Goal: Contribute content: Add original content to the website for others to see

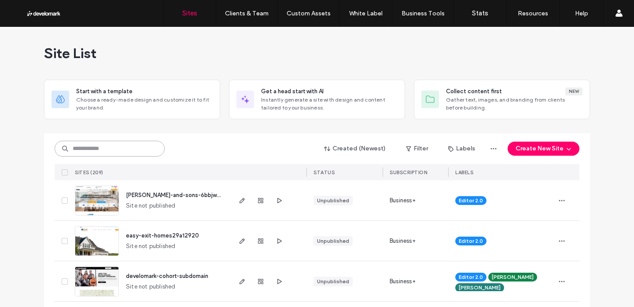
click at [77, 151] on input at bounding box center [110, 149] width 110 height 16
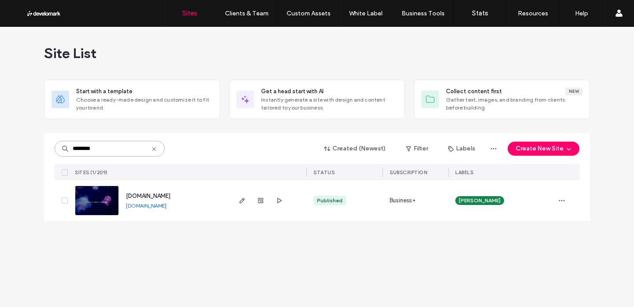
type input "********"
click at [167, 193] on span "www.aurenity.com" at bounding box center [148, 196] width 44 height 7
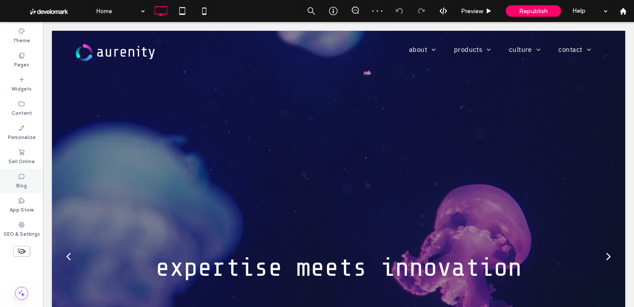
click at [26, 180] on div "Blog" at bounding box center [21, 181] width 43 height 24
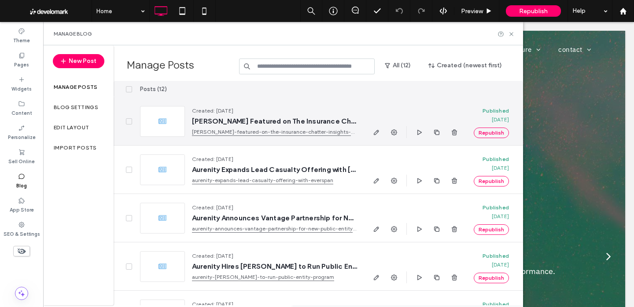
click at [156, 120] on div at bounding box center [162, 121] width 45 height 31
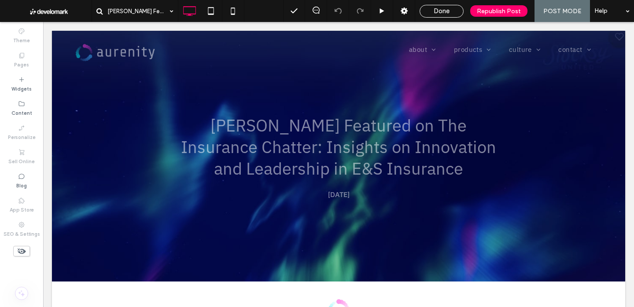
drag, startPoint x: 434, startPoint y: 13, endPoint x: 273, endPoint y: 38, distance: 162.6
click at [433, 13] on div "Done" at bounding box center [441, 11] width 43 height 8
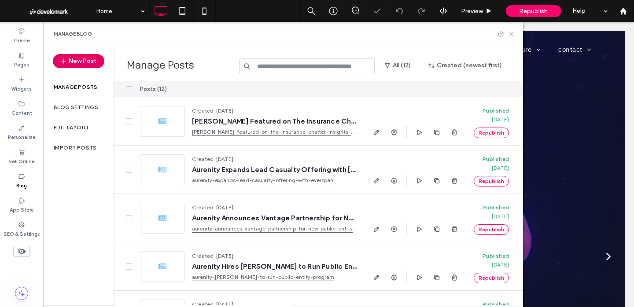
click at [85, 57] on button "New Post" at bounding box center [78, 61] width 51 height 14
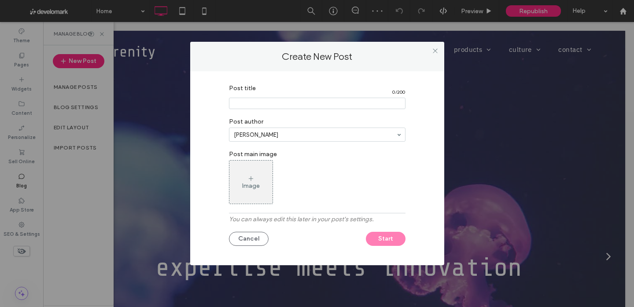
click at [263, 102] on input "Post title" at bounding box center [317, 103] width 176 height 11
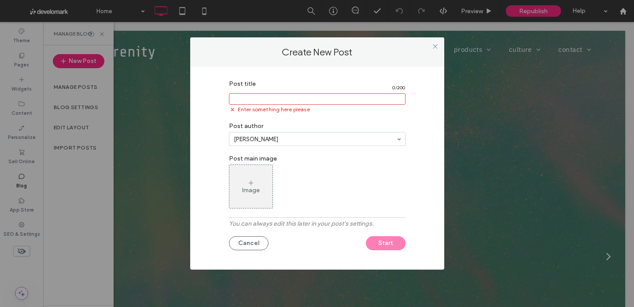
paste input "**********"
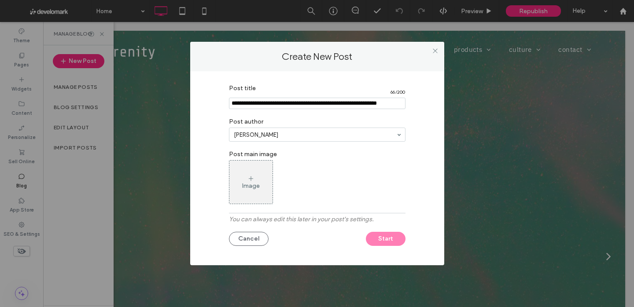
scroll to position [0, 14]
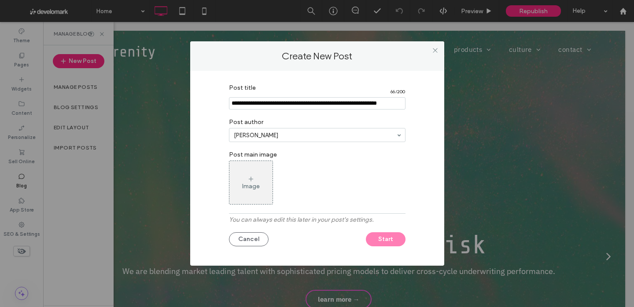
type input "**********"
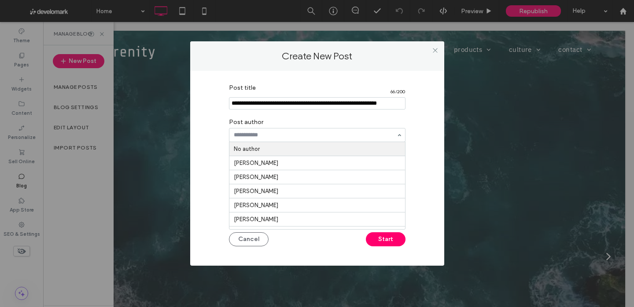
drag, startPoint x: 290, startPoint y: 151, endPoint x: 286, endPoint y: 161, distance: 11.6
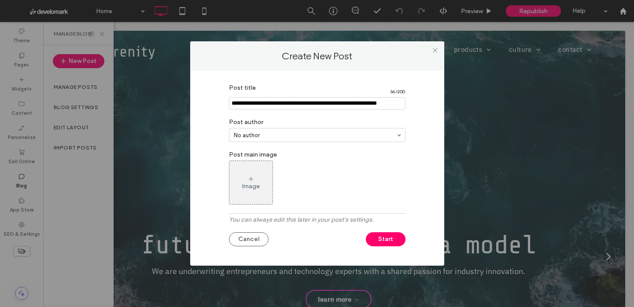
click at [269, 184] on div "Image" at bounding box center [250, 182] width 43 height 41
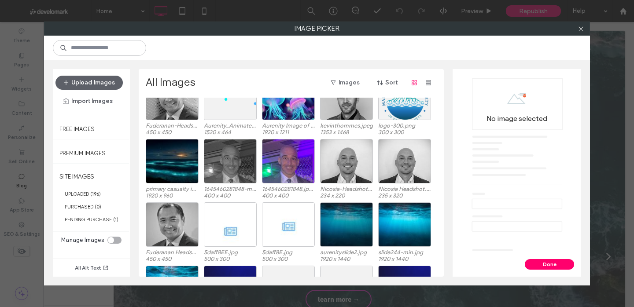
scroll to position [306, 0]
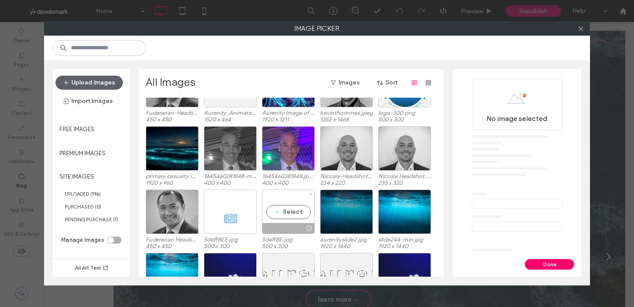
click at [298, 209] on div "Select" at bounding box center [288, 212] width 53 height 44
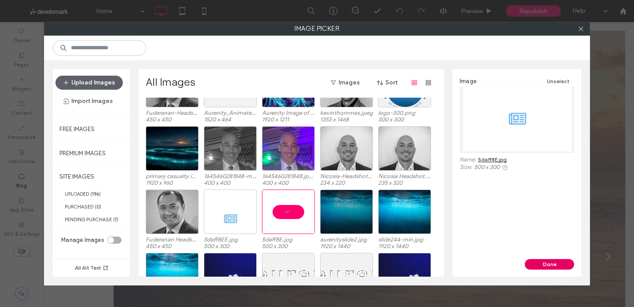
click at [550, 264] on button "Done" at bounding box center [549, 264] width 49 height 11
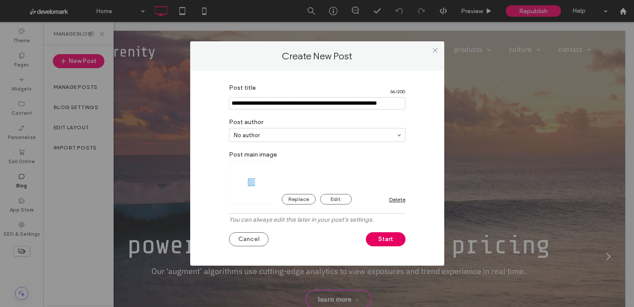
drag, startPoint x: 390, startPoint y: 235, endPoint x: 294, endPoint y: 141, distance: 135.1
click at [390, 235] on button "Start" at bounding box center [386, 239] width 40 height 14
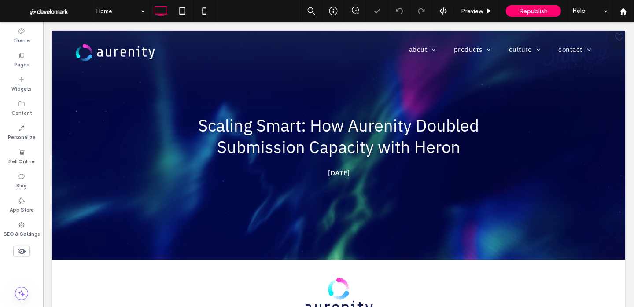
scroll to position [0, 0]
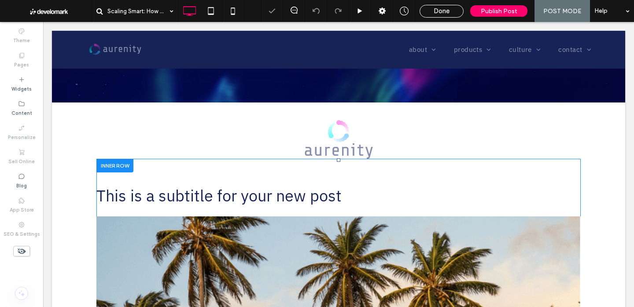
scroll to position [178, 0]
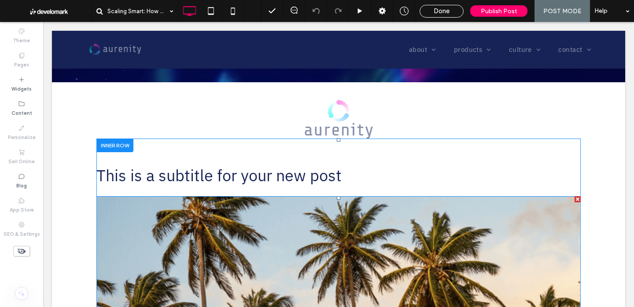
click at [576, 199] on div at bounding box center [577, 199] width 6 height 6
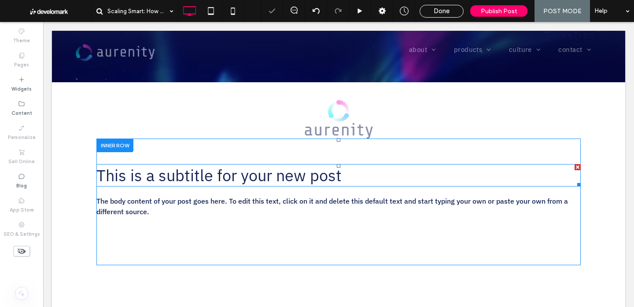
click at [578, 166] on div at bounding box center [577, 167] width 6 height 6
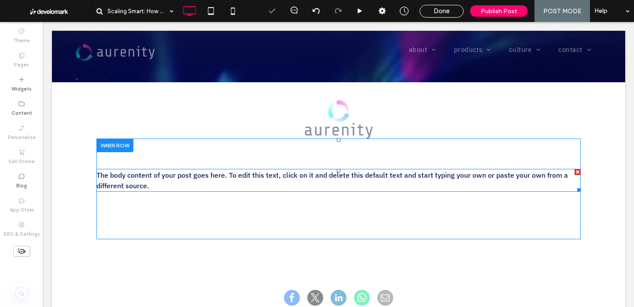
click at [263, 180] on p "The body content of your post goes here. To edit this text, click on it and del…" at bounding box center [338, 180] width 484 height 21
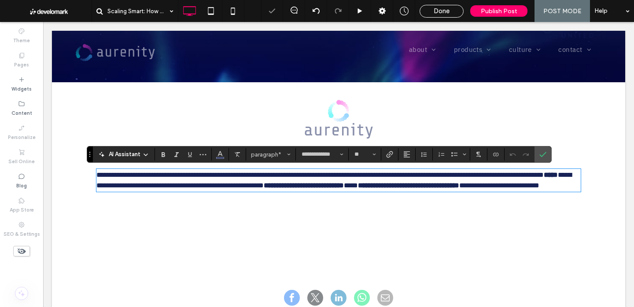
scroll to position [0, 0]
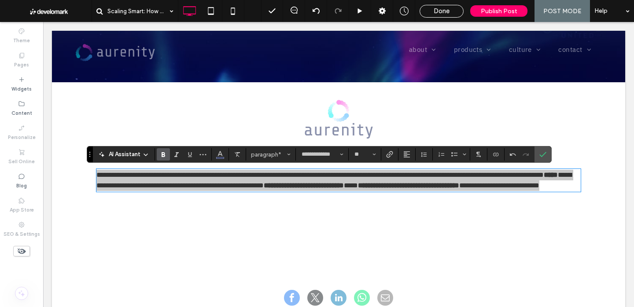
click at [169, 157] on label "Bold" at bounding box center [163, 154] width 13 height 12
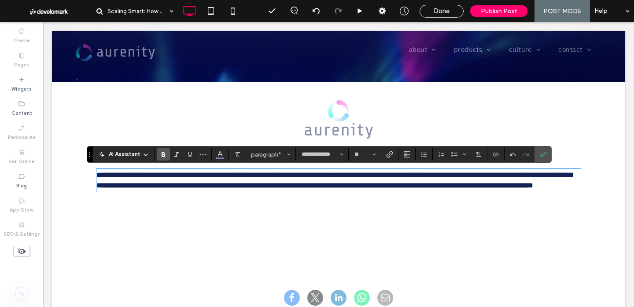
click at [169, 157] on label "Bold" at bounding box center [163, 154] width 13 height 12
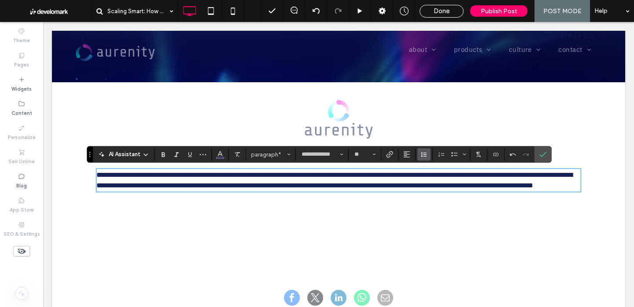
click at [424, 155] on icon "Line Height" at bounding box center [423, 154] width 7 height 7
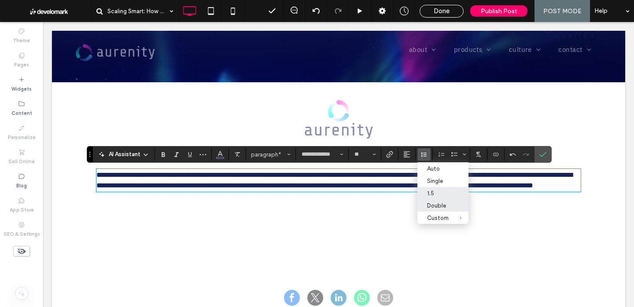
click at [436, 202] on label "Double" at bounding box center [442, 205] width 51 height 12
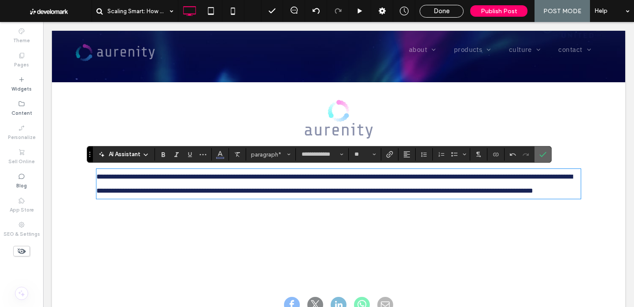
click at [541, 154] on icon "Confirm" at bounding box center [542, 154] width 7 height 7
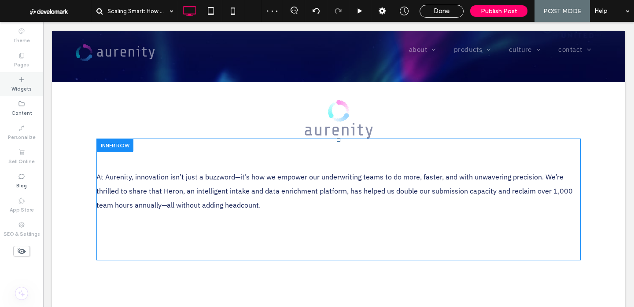
click at [22, 82] on icon at bounding box center [21, 79] width 7 height 7
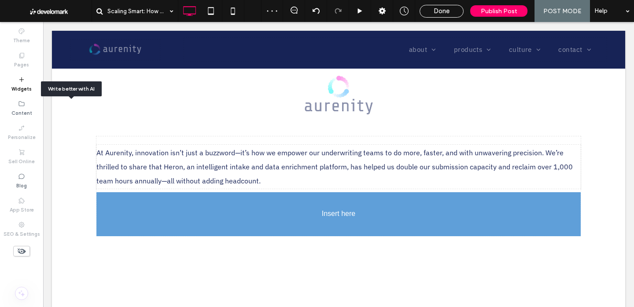
scroll to position [211, 0]
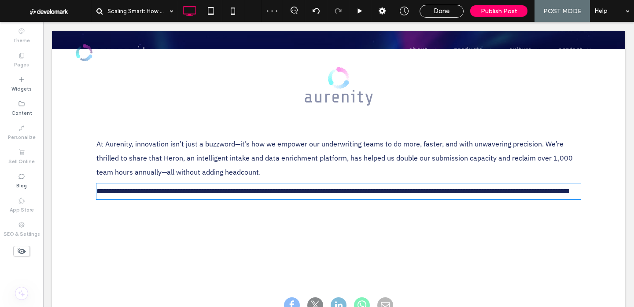
type input "**********"
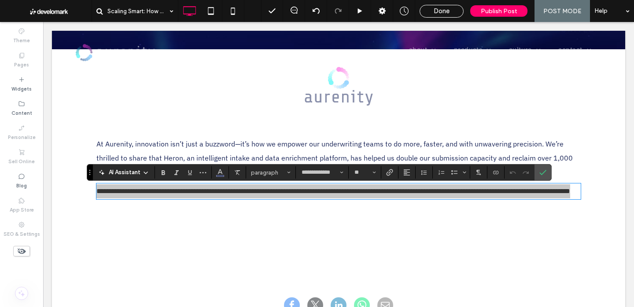
click at [246, 168] on section "paragraph" at bounding box center [271, 172] width 50 height 12
click at [257, 172] on span "paragraph" at bounding box center [268, 172] width 34 height 7
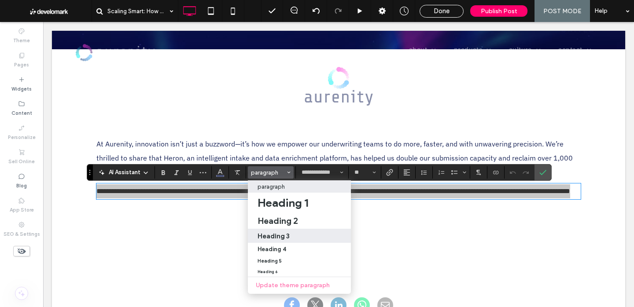
click at [272, 234] on h3 "Heading 3" at bounding box center [273, 236] width 32 height 8
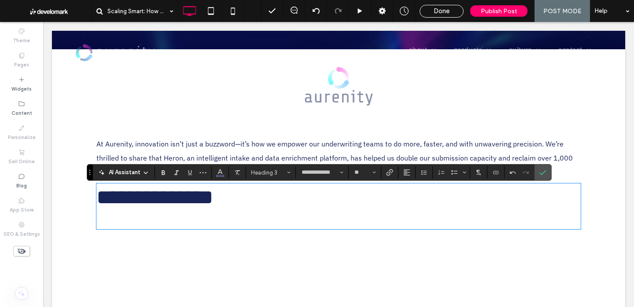
type input "**"
type input "**********"
type input "**"
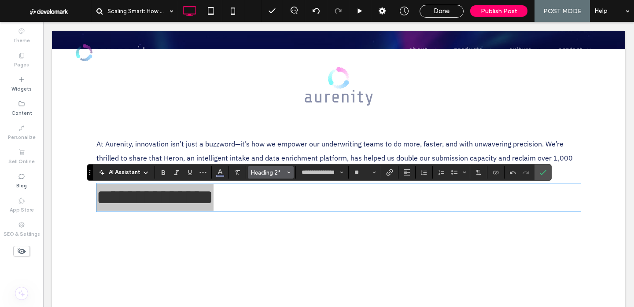
click at [261, 173] on span "Heading 2*" at bounding box center [268, 172] width 34 height 7
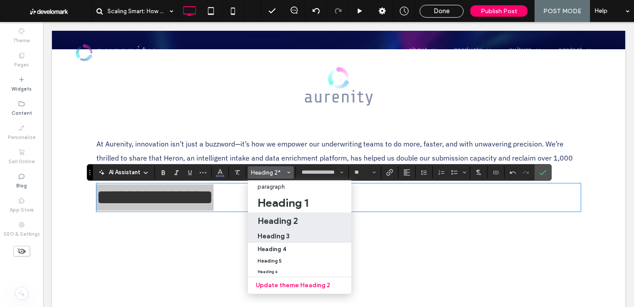
click at [275, 232] on h3 "Heading 3" at bounding box center [273, 236] width 32 height 8
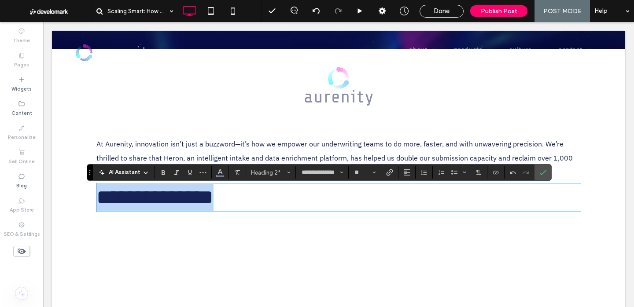
type input "**********"
type input "**"
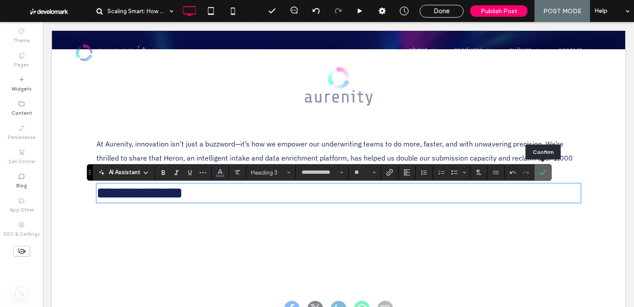
click at [544, 169] on icon "Confirm" at bounding box center [542, 172] width 7 height 7
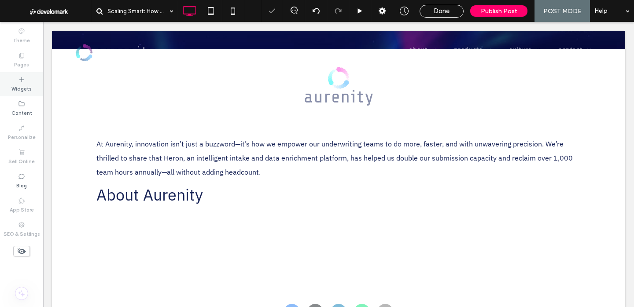
drag, startPoint x: 22, startPoint y: 91, endPoint x: 13, endPoint y: 91, distance: 9.7
click at [22, 91] on label "Widgets" at bounding box center [21, 88] width 20 height 10
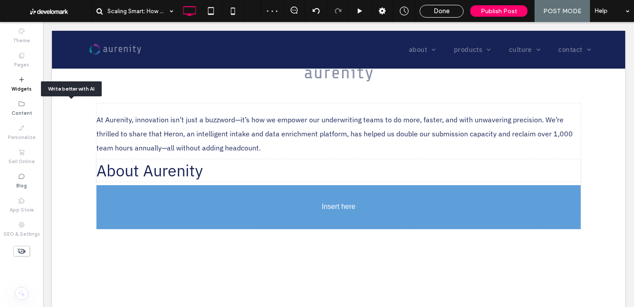
scroll to position [246, 0]
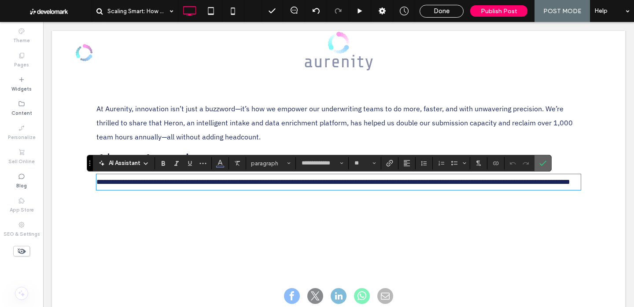
click at [541, 161] on icon "Confirm" at bounding box center [542, 163] width 7 height 7
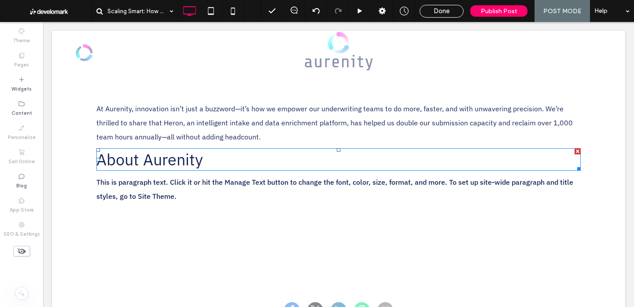
click at [576, 151] on div at bounding box center [577, 151] width 6 height 6
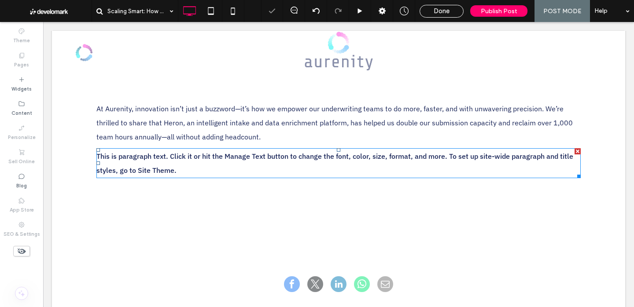
click at [217, 160] on span "This is paragraph text. Click it or hit the Manage Text button to change the fo…" at bounding box center [334, 163] width 477 height 23
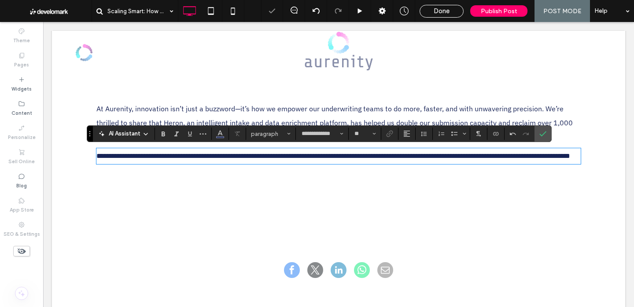
scroll to position [0, 0]
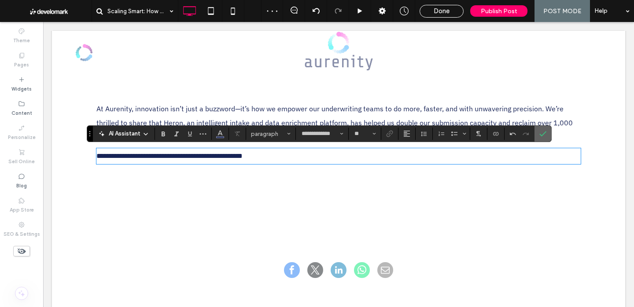
click at [544, 134] on icon "Confirm" at bounding box center [542, 133] width 7 height 7
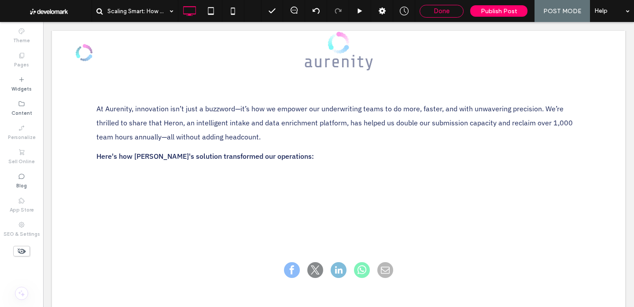
click at [448, 14] on span "Done" at bounding box center [441, 11] width 16 height 8
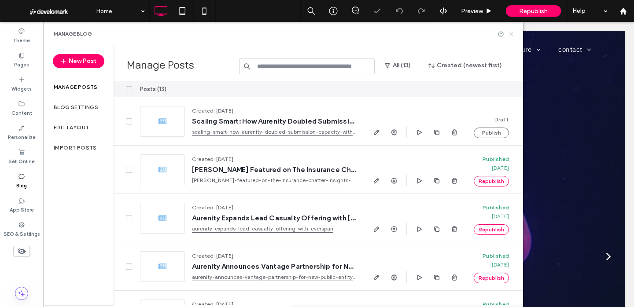
click at [509, 32] on icon at bounding box center [511, 34] width 7 height 7
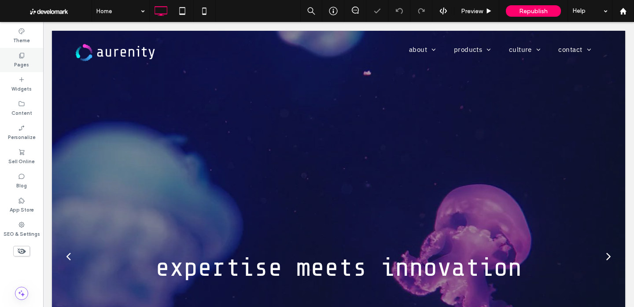
click at [18, 62] on label "Pages" at bounding box center [21, 64] width 15 height 10
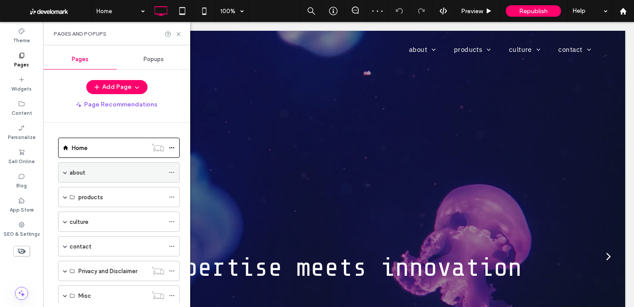
scroll to position [50, 0]
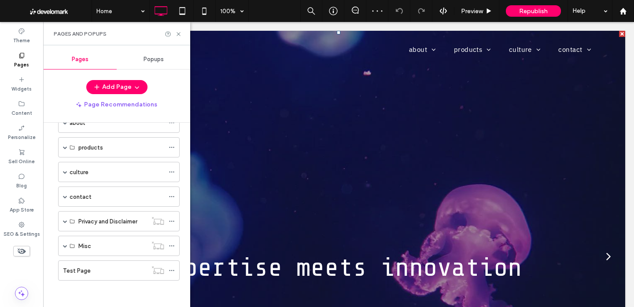
click at [242, 213] on div "expertise meets innovation" at bounding box center [338, 261] width 573 height 409
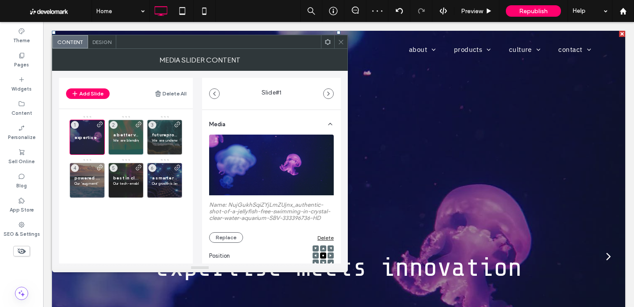
scroll to position [309, 0]
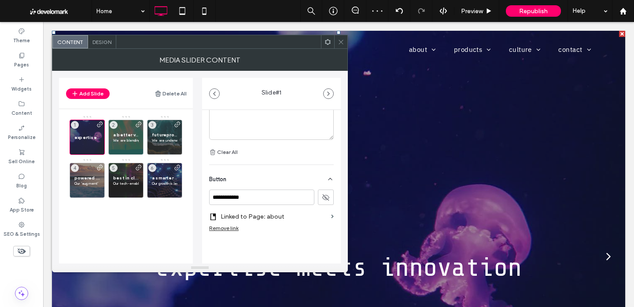
click at [341, 39] on icon at bounding box center [341, 42] width 7 height 7
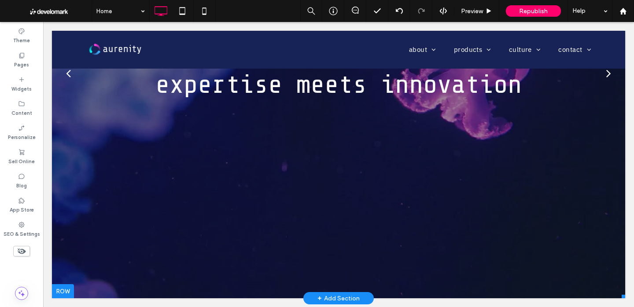
scroll to position [0, 0]
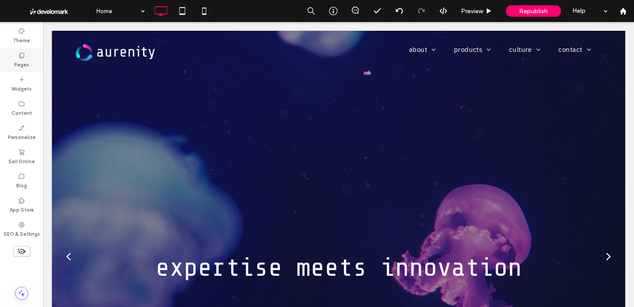
click at [22, 64] on label "Pages" at bounding box center [21, 64] width 15 height 10
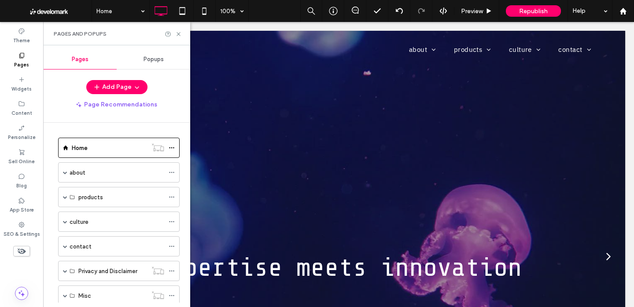
drag, startPoint x: 28, startPoint y: 187, endPoint x: 53, endPoint y: 184, distance: 25.6
click at [28, 187] on div "Blog" at bounding box center [21, 181] width 43 height 24
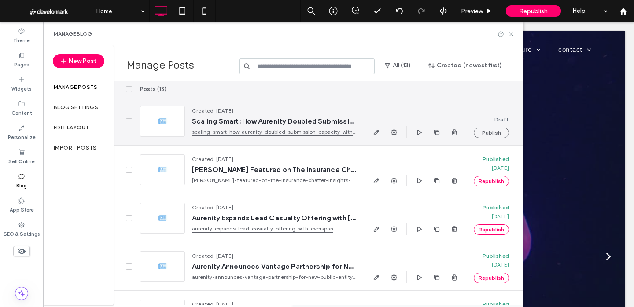
click at [259, 122] on span "Scaling Smart: How Aurenity Doubled Submission Capacity with Heron" at bounding box center [274, 121] width 165 height 9
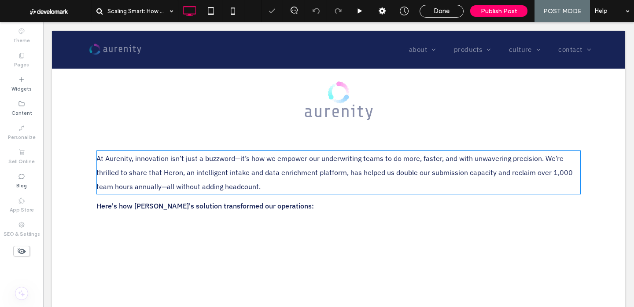
scroll to position [233, 0]
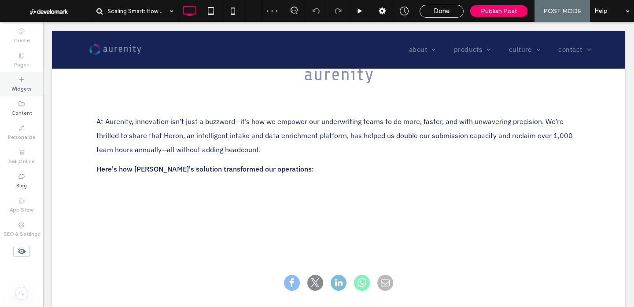
click at [29, 89] on label "Widgets" at bounding box center [21, 88] width 20 height 10
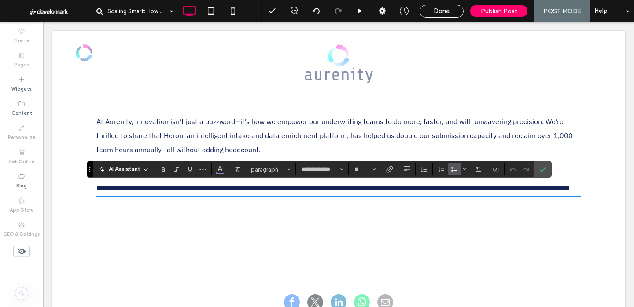
click at [451, 171] on use "Bulleted List" at bounding box center [454, 169] width 6 height 4
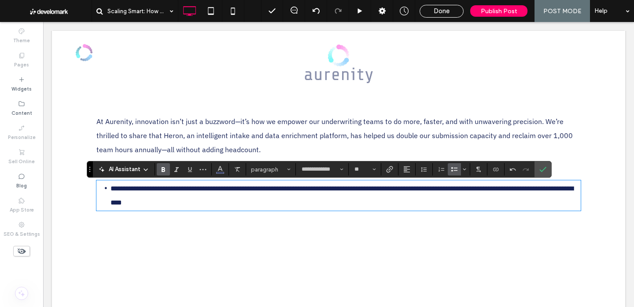
click at [163, 171] on icon "Bold" at bounding box center [163, 169] width 7 height 7
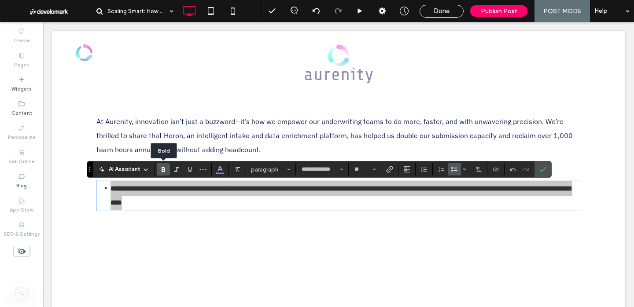
click at [163, 171] on icon "Bold" at bounding box center [163, 169] width 7 height 7
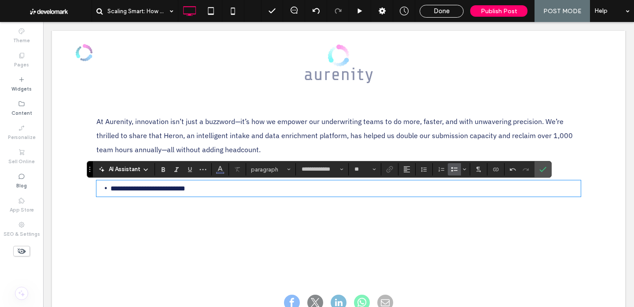
scroll to position [0, 0]
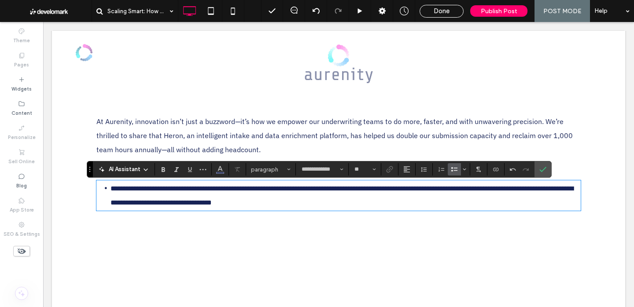
click at [200, 190] on span "**********" at bounding box center [341, 195] width 463 height 21
drag, startPoint x: 202, startPoint y: 188, endPoint x: 91, endPoint y: 189, distance: 110.9
click at [91, 189] on div "**********" at bounding box center [338, 151] width 528 height 214
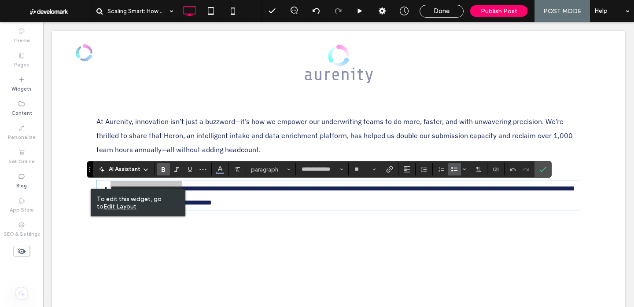
click at [159, 170] on label "Bold" at bounding box center [163, 169] width 13 height 12
click at [342, 202] on li "**********" at bounding box center [345, 195] width 470 height 29
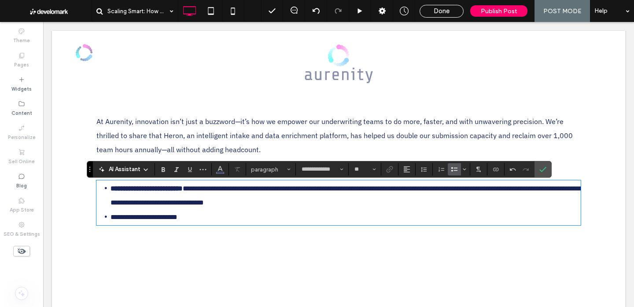
drag, startPoint x: 196, startPoint y: 217, endPoint x: 69, endPoint y: 210, distance: 127.4
click at [69, 210] on div "**********" at bounding box center [338, 172] width 573 height 290
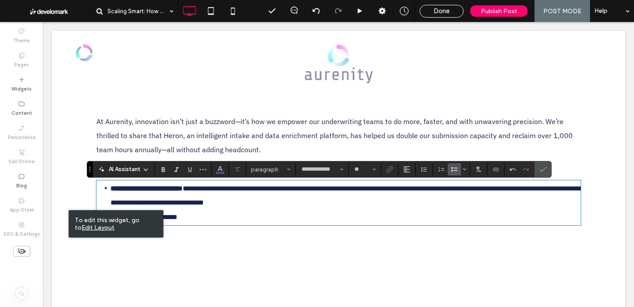
click at [197, 217] on li "**********" at bounding box center [345, 217] width 470 height 15
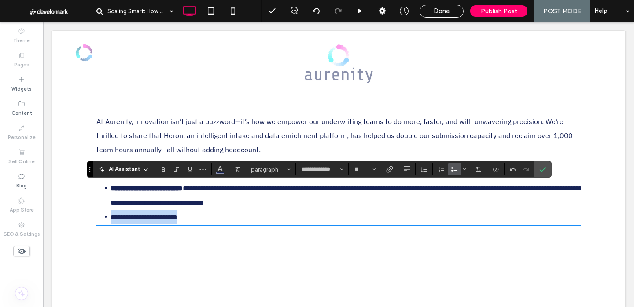
drag, startPoint x: 181, startPoint y: 217, endPoint x: 128, endPoint y: 202, distance: 55.4
click at [110, 216] on li "**********" at bounding box center [345, 217] width 470 height 15
click at [164, 172] on use "Bold" at bounding box center [164, 169] width 4 height 5
click at [206, 220] on li "**********" at bounding box center [345, 217] width 470 height 15
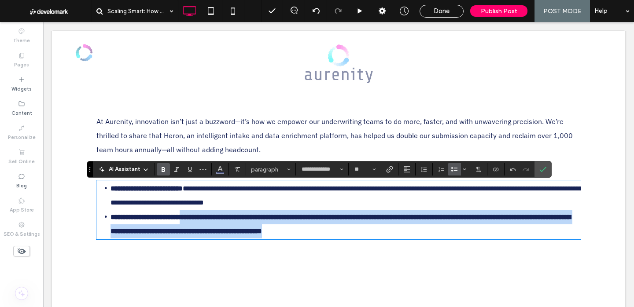
drag, startPoint x: 197, startPoint y: 217, endPoint x: 328, endPoint y: 222, distance: 131.2
click at [463, 242] on div "**********" at bounding box center [338, 174] width 484 height 138
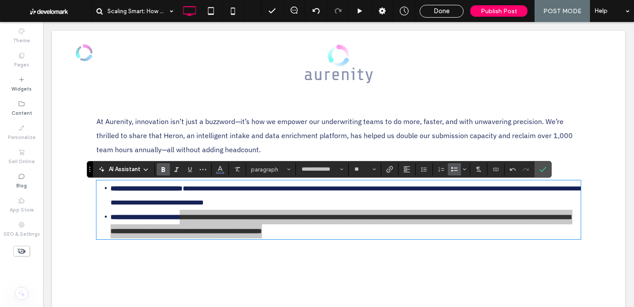
click at [167, 167] on label "Bold" at bounding box center [163, 169] width 13 height 12
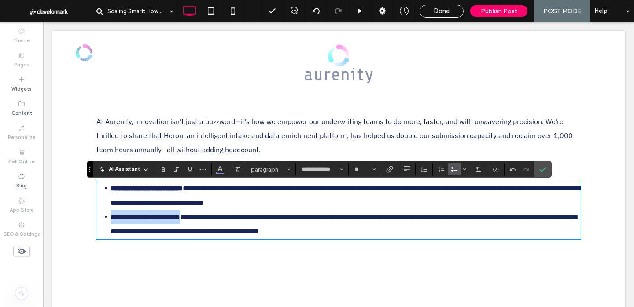
click at [447, 231] on li "**********" at bounding box center [345, 224] width 470 height 29
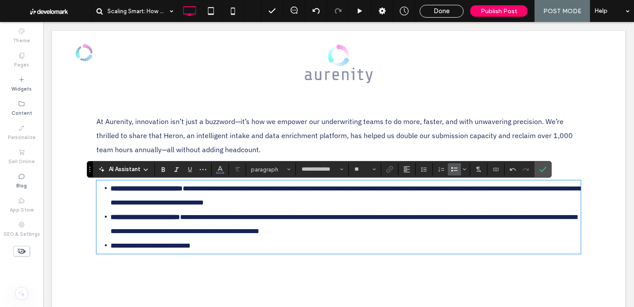
click at [212, 247] on li "**********" at bounding box center [345, 246] width 470 height 15
drag, startPoint x: 127, startPoint y: 242, endPoint x: 62, endPoint y: 239, distance: 65.6
click at [62, 239] on div "**********" at bounding box center [338, 186] width 573 height 319
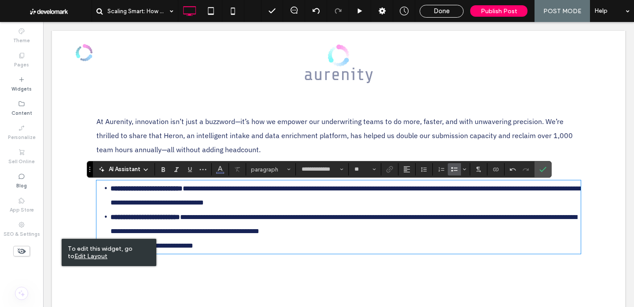
click at [181, 245] on span "**********" at bounding box center [151, 245] width 83 height 7
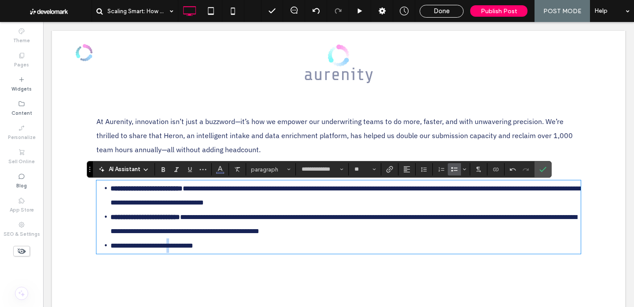
click at [181, 245] on span "**********" at bounding box center [151, 245] width 83 height 7
click at [161, 168] on icon "Bold" at bounding box center [163, 169] width 7 height 7
click at [239, 246] on li "**********" at bounding box center [345, 246] width 470 height 15
drag, startPoint x: 162, startPoint y: 169, endPoint x: 182, endPoint y: 176, distance: 20.5
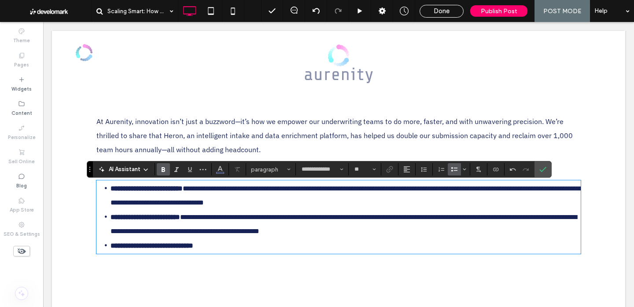
click at [162, 169] on use "Bold" at bounding box center [164, 169] width 4 height 5
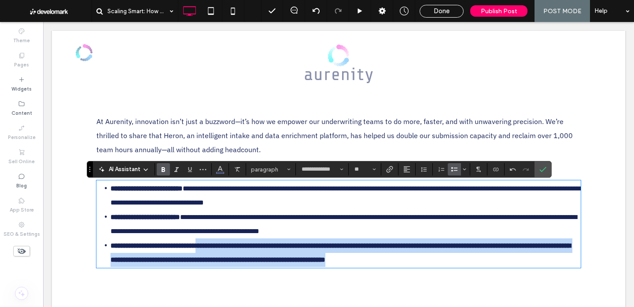
drag, startPoint x: 220, startPoint y: 247, endPoint x: 532, endPoint y: 268, distance: 312.2
click at [532, 268] on div "**********" at bounding box center [338, 224] width 484 height 88
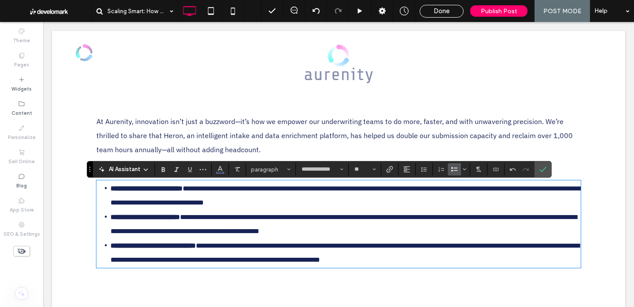
click at [538, 264] on li "**********" at bounding box center [345, 253] width 470 height 29
click at [546, 169] on label "Confirm" at bounding box center [542, 170] width 13 height 16
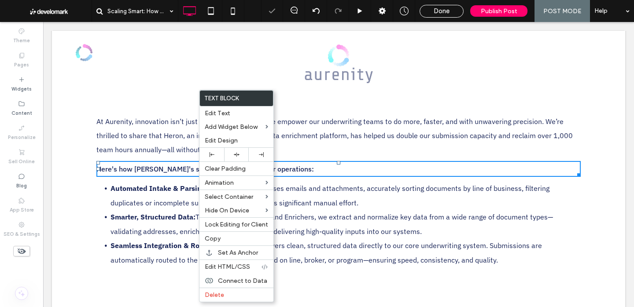
click at [178, 168] on span "Here's how Heron's solution transformed our operations:" at bounding box center [204, 169] width 217 height 9
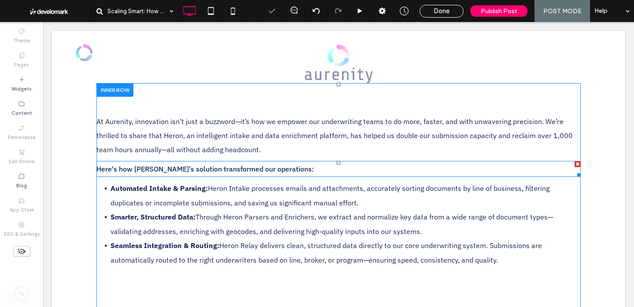
click at [178, 168] on span "Here's how Heron's solution transformed our operations:" at bounding box center [204, 169] width 217 height 9
type input "**********"
type input "**"
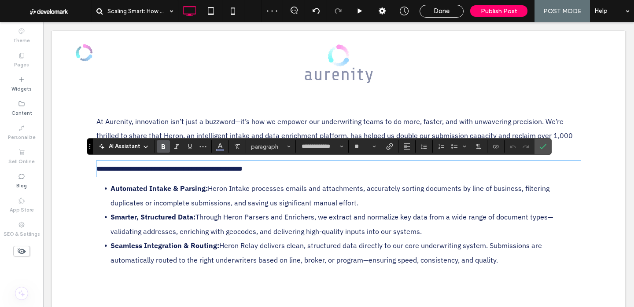
click at [164, 145] on use "Bold" at bounding box center [164, 146] width 4 height 5
click at [543, 147] on icon "Confirm" at bounding box center [542, 146] width 7 height 7
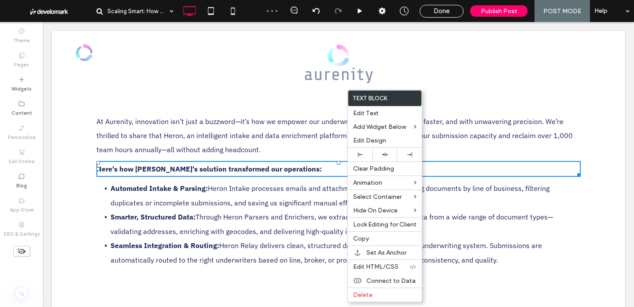
drag, startPoint x: 371, startPoint y: 237, endPoint x: 293, endPoint y: 219, distance: 79.5
click at [370, 237] on label "Copy" at bounding box center [384, 238] width 63 height 7
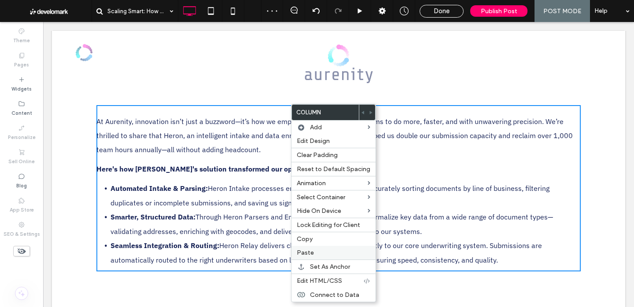
drag, startPoint x: 322, startPoint y: 252, endPoint x: 125, endPoint y: 114, distance: 241.0
click at [321, 252] on label "Paste" at bounding box center [333, 252] width 73 height 7
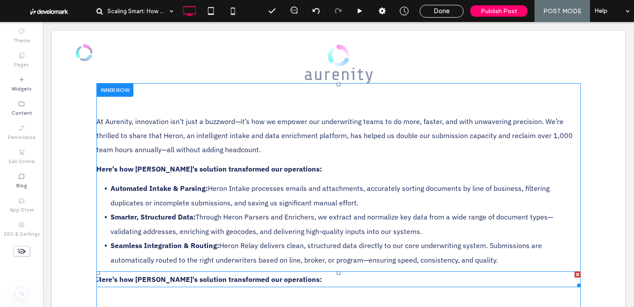
click at [231, 281] on strong "Here's how Heron's solution transformed our operations:" at bounding box center [208, 279] width 225 height 9
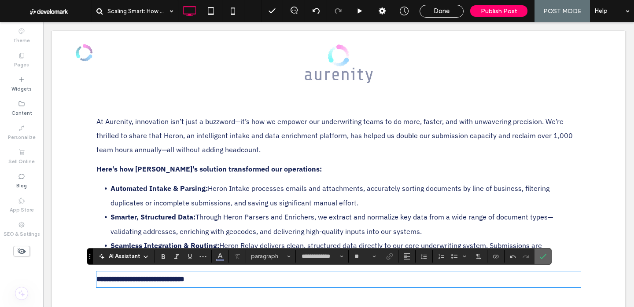
drag, startPoint x: 503, startPoint y: 244, endPoint x: 543, endPoint y: 257, distance: 41.5
click at [543, 257] on use "Confirm" at bounding box center [542, 256] width 7 height 5
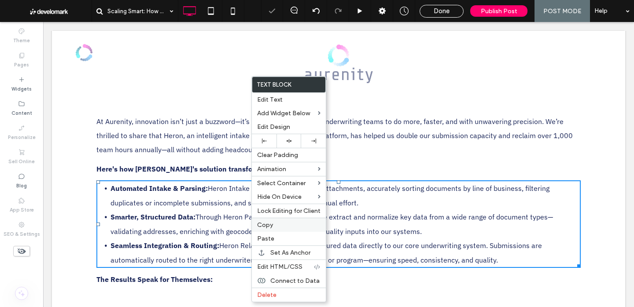
click at [269, 227] on span "Copy" at bounding box center [265, 224] width 16 height 7
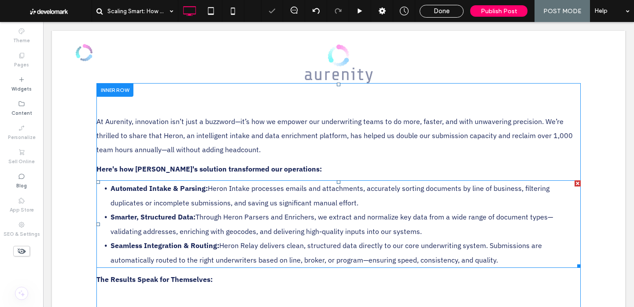
scroll to position [292, 0]
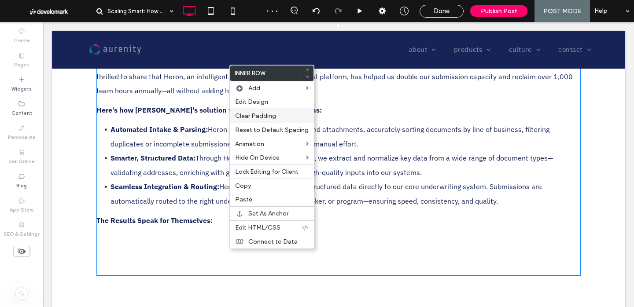
click at [253, 198] on label "Paste" at bounding box center [271, 199] width 73 height 7
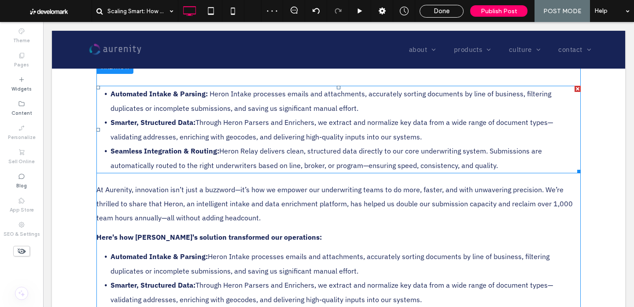
scroll to position [228, 0]
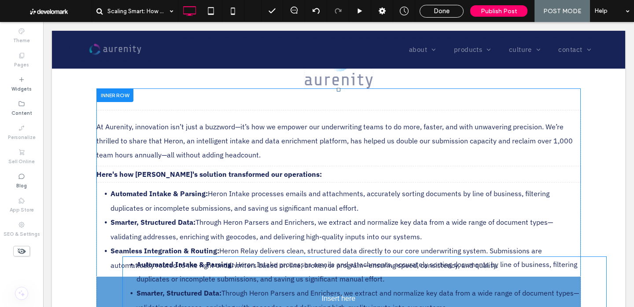
drag, startPoint x: 173, startPoint y: 213, endPoint x: 163, endPoint y: 284, distance: 72.0
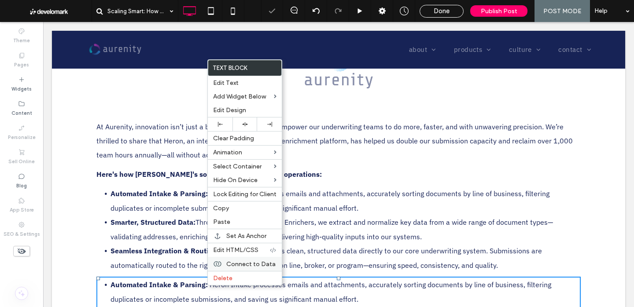
click at [219, 275] on div "Delete" at bounding box center [245, 278] width 74 height 14
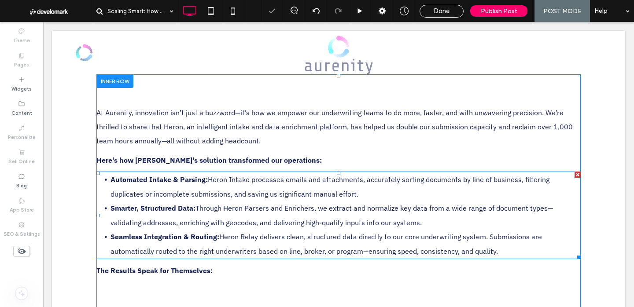
scroll to position [260, 0]
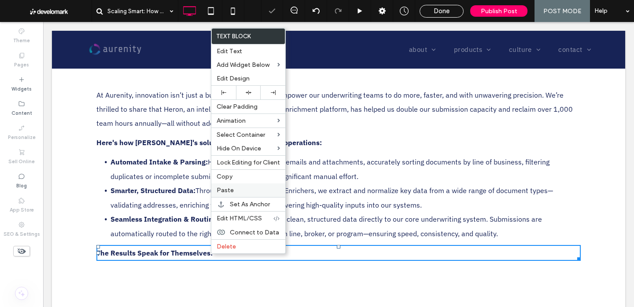
click at [231, 193] on span "Paste" at bounding box center [225, 190] width 17 height 7
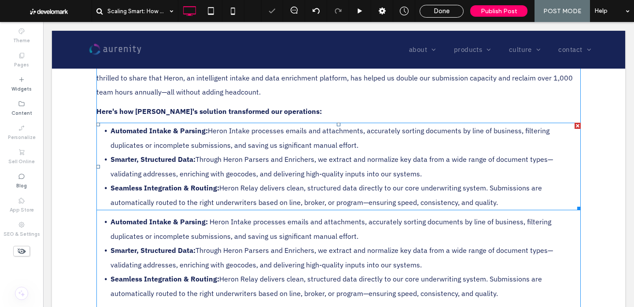
scroll to position [330, 0]
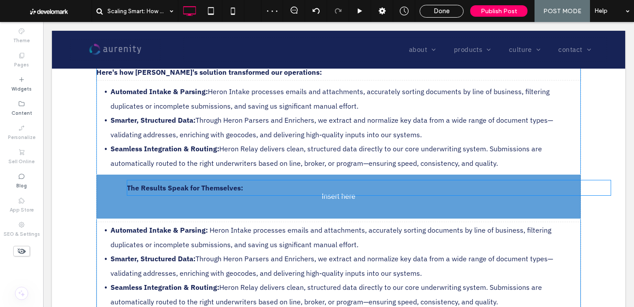
drag, startPoint x: 151, startPoint y: 219, endPoint x: 154, endPoint y: 191, distance: 27.9
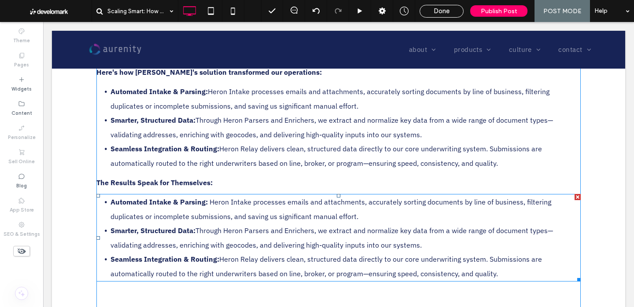
click at [209, 249] on span "Through Heron Parsers and Enrichers, we extract and normalize key data from a w…" at bounding box center [331, 237] width 442 height 23
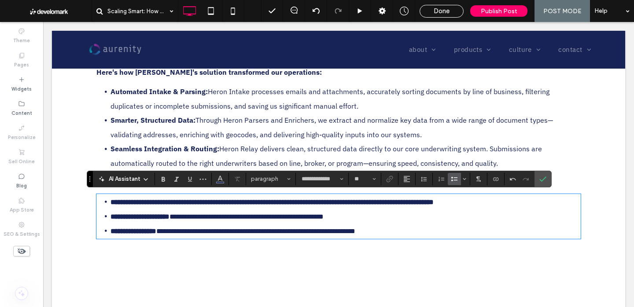
scroll to position [0, 0]
click at [165, 182] on icon "Bold" at bounding box center [163, 179] width 7 height 7
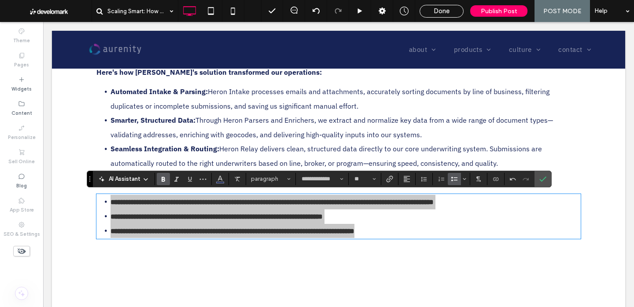
click at [165, 182] on icon "Bold" at bounding box center [163, 179] width 7 height 7
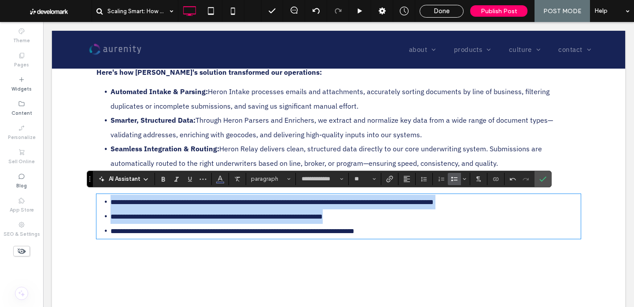
click at [434, 227] on li "**********" at bounding box center [345, 231] width 470 height 15
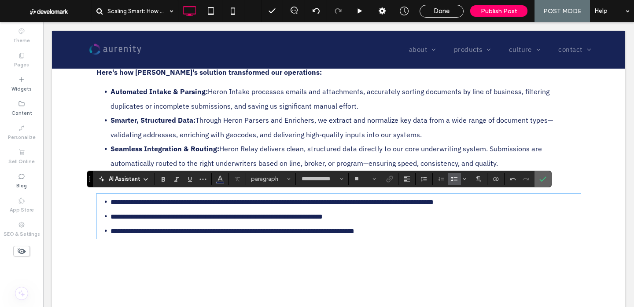
click at [548, 181] on label "Confirm" at bounding box center [542, 179] width 13 height 16
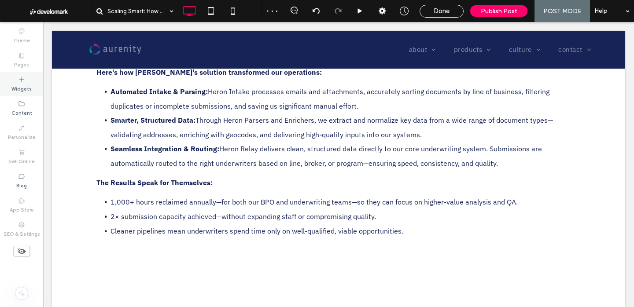
click at [25, 88] on label "Widgets" at bounding box center [21, 88] width 20 height 10
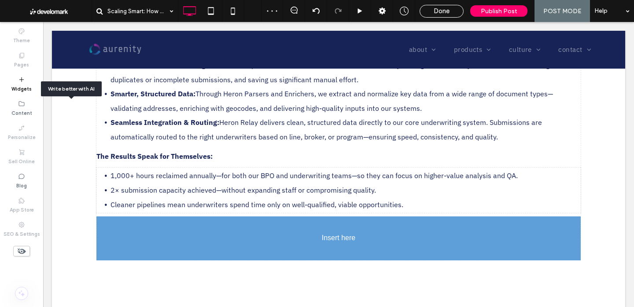
scroll to position [370, 0]
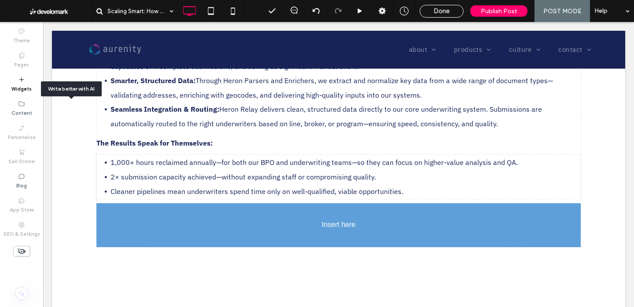
drag, startPoint x: 76, startPoint y: 119, endPoint x: 80, endPoint y: 126, distance: 8.7
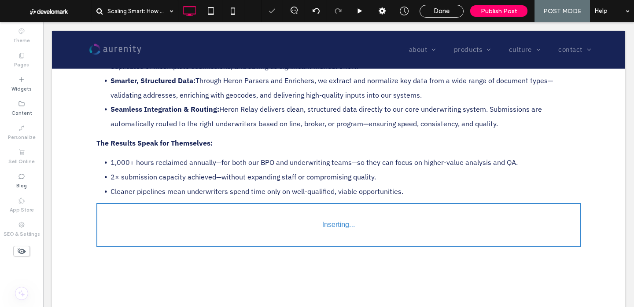
type input "**********"
type input "**"
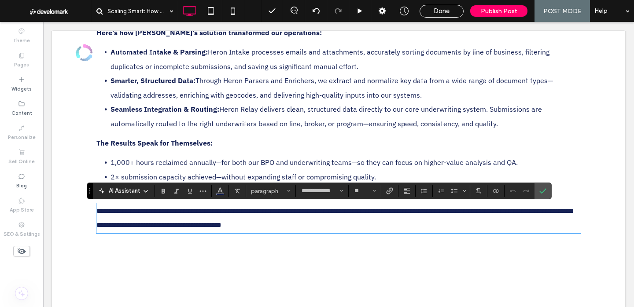
scroll to position [0, 0]
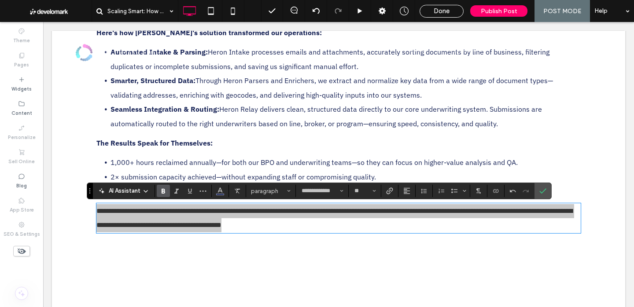
click at [162, 190] on icon "Bold" at bounding box center [163, 190] width 7 height 7
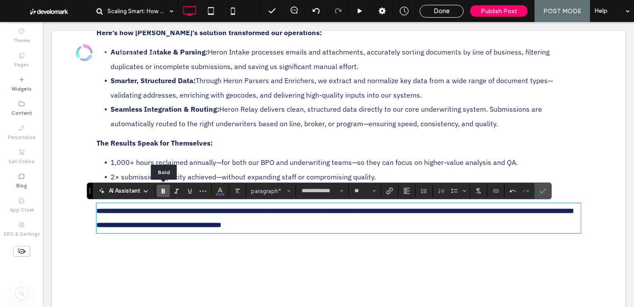
click at [161, 190] on icon "Bold" at bounding box center [163, 190] width 7 height 7
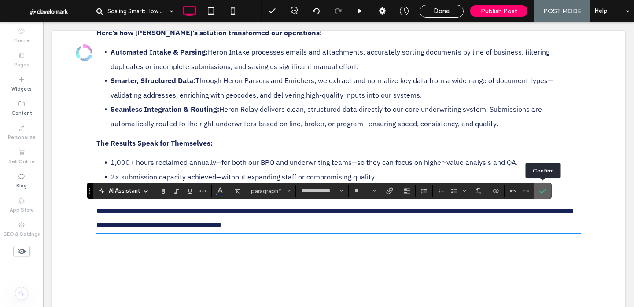
click at [538, 191] on label "Confirm" at bounding box center [542, 191] width 13 height 16
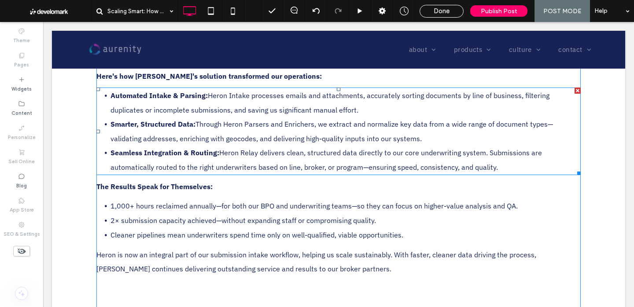
click at [274, 96] on span "Heron Intake processes emails and attachments, accurately sorting documents by …" at bounding box center [329, 102] width 439 height 23
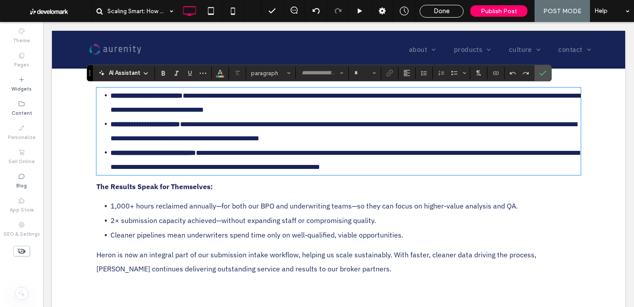
type input "**********"
type input "**"
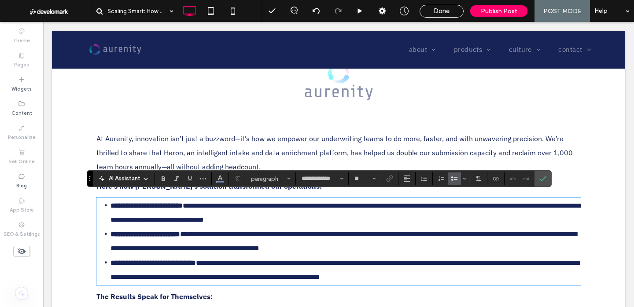
scroll to position [210, 0]
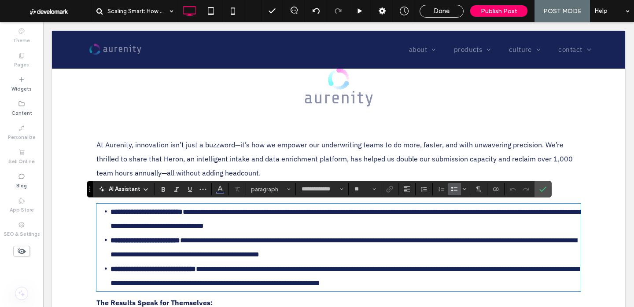
click at [246, 147] on span "At Aurenity, innovation isn’t just a buzzword—it’s how we empower our underwrit…" at bounding box center [334, 158] width 476 height 37
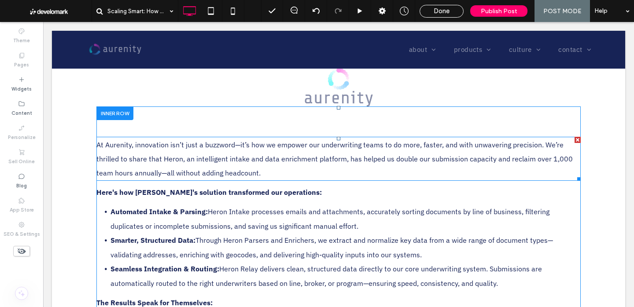
click at [246, 147] on span "At Aurenity, innovation isn’t just a buzzword—it’s how we empower our underwrit…" at bounding box center [334, 158] width 476 height 37
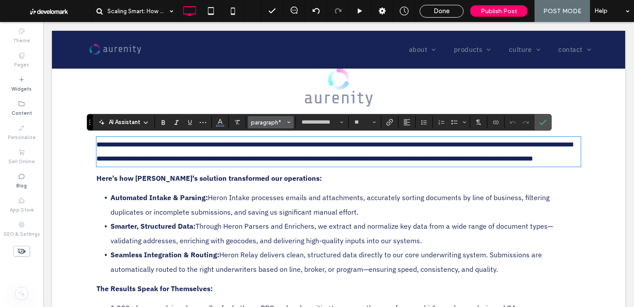
click at [272, 120] on span "paragraph*" at bounding box center [268, 122] width 34 height 7
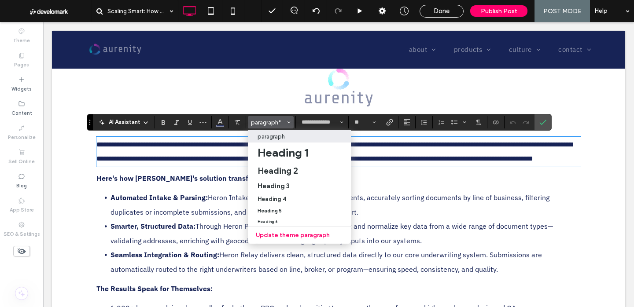
click at [279, 139] on p "paragraph" at bounding box center [270, 136] width 27 height 7
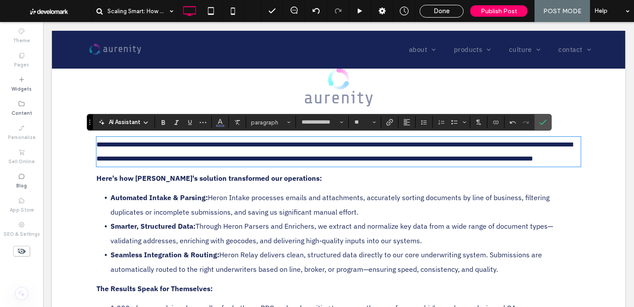
click at [246, 208] on span "Heron Intake processes emails and attachments, accurately sorting documents by …" at bounding box center [329, 204] width 439 height 23
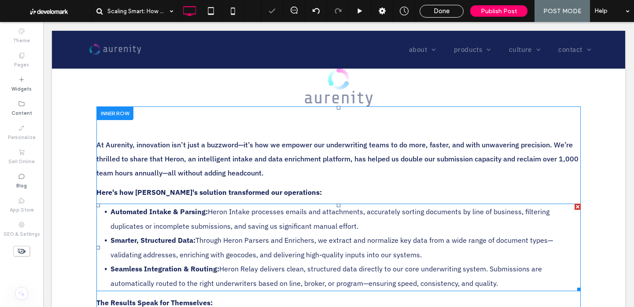
click at [246, 224] on span "Heron Intake processes emails and attachments, accurately sorting documents by …" at bounding box center [329, 218] width 439 height 23
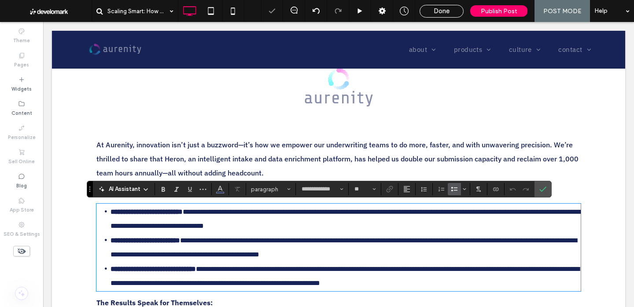
click at [247, 224] on span "**********" at bounding box center [345, 219] width 471 height 21
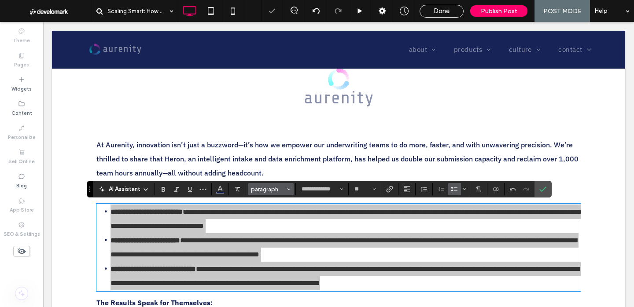
click at [270, 187] on span "paragraph" at bounding box center [268, 189] width 34 height 7
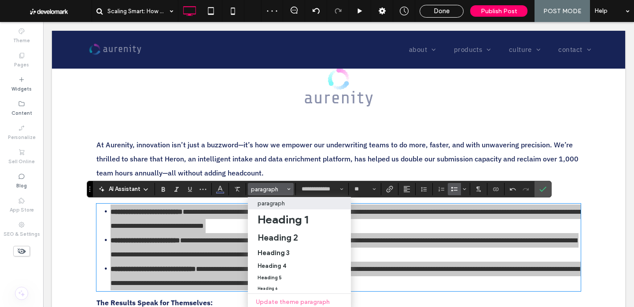
click at [276, 201] on p "paragraph" at bounding box center [270, 203] width 27 height 7
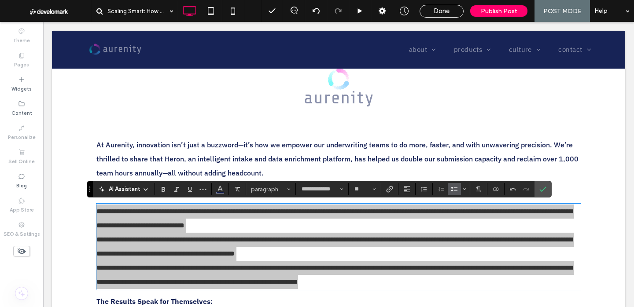
click at [457, 191] on label "Bulleted List" at bounding box center [454, 189] width 13 height 12
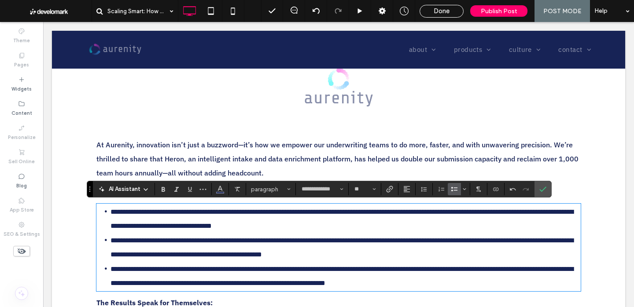
click at [215, 225] on span "**********" at bounding box center [341, 219] width 463 height 21
drag, startPoint x: 195, startPoint y: 213, endPoint x: 172, endPoint y: 213, distance: 23.3
click at [172, 213] on span "**********" at bounding box center [341, 219] width 463 height 21
click at [203, 215] on span "**********" at bounding box center [341, 219] width 463 height 21
drag, startPoint x: 203, startPoint y: 212, endPoint x: 75, endPoint y: 210, distance: 127.6
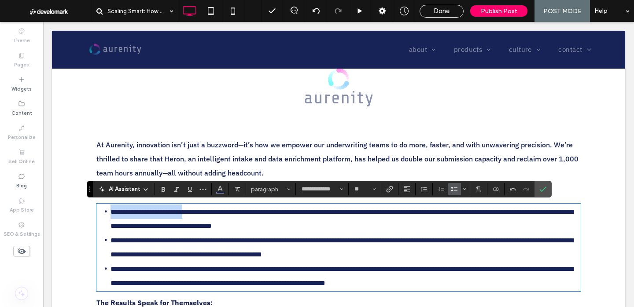
click at [75, 210] on div "**********" at bounding box center [338, 254] width 528 height 373
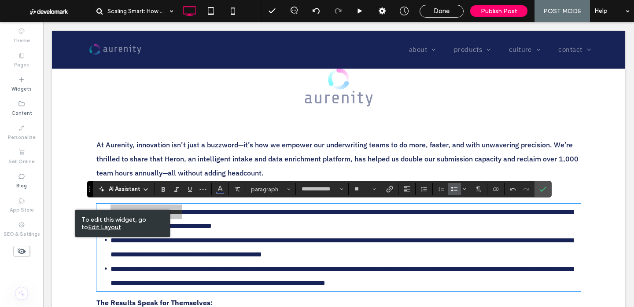
drag, startPoint x: 162, startPoint y: 187, endPoint x: 169, endPoint y: 210, distance: 23.8
click at [162, 187] on icon "Bold" at bounding box center [163, 189] width 7 height 7
drag, startPoint x: 193, startPoint y: 241, endPoint x: 89, endPoint y: 239, distance: 104.3
click at [87, 241] on div "**********" at bounding box center [338, 254] width 528 height 373
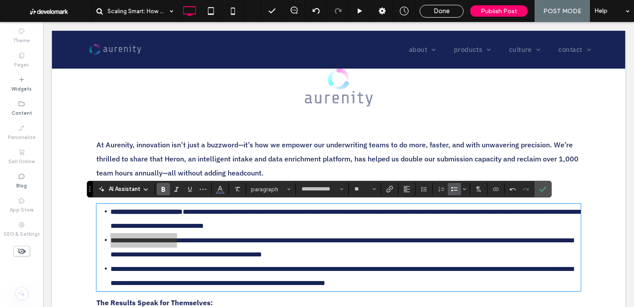
click at [168, 189] on label "Bold" at bounding box center [163, 189] width 13 height 12
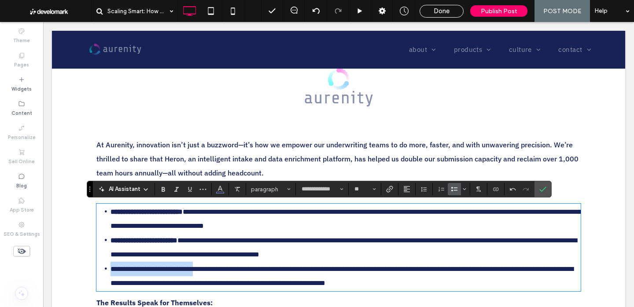
drag, startPoint x: 213, startPoint y: 271, endPoint x: 68, endPoint y: 264, distance: 145.4
click at [67, 264] on div "**********" at bounding box center [338, 267] width 573 height 434
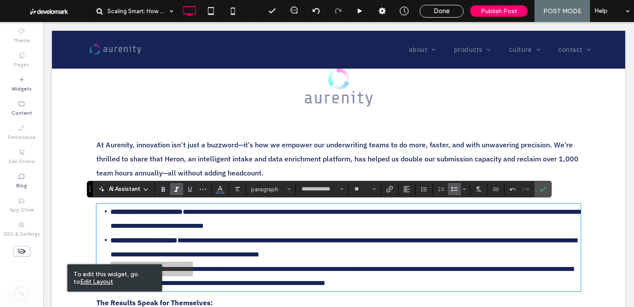
drag, startPoint x: 160, startPoint y: 190, endPoint x: 173, endPoint y: 195, distance: 13.4
click at [161, 190] on icon "Bold" at bounding box center [163, 189] width 7 height 7
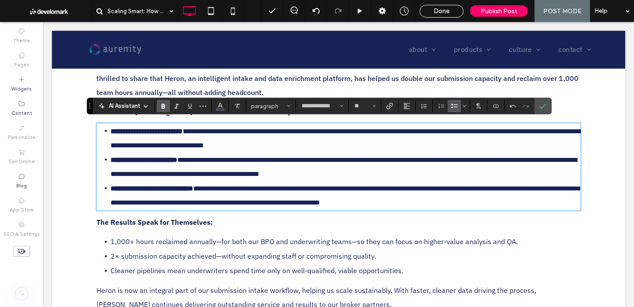
scroll to position [293, 0]
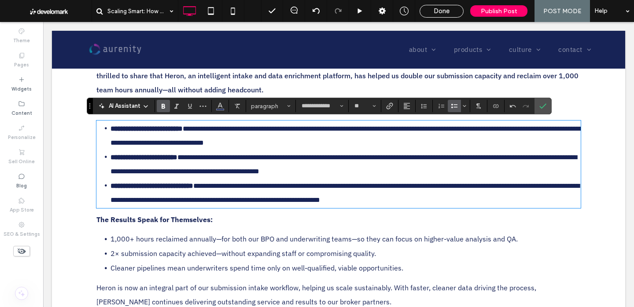
click at [348, 258] on li "2× submission capacity achieved—without expanding staff or compromising quality." at bounding box center [345, 253] width 470 height 15
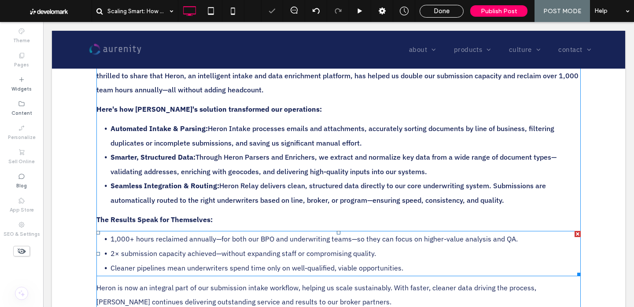
click at [348, 258] on li "2× submission capacity achieved—without expanding staff or compromising quality." at bounding box center [345, 253] width 470 height 15
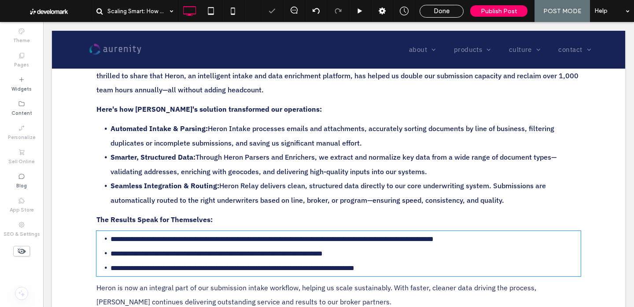
type input "**********"
type input "**"
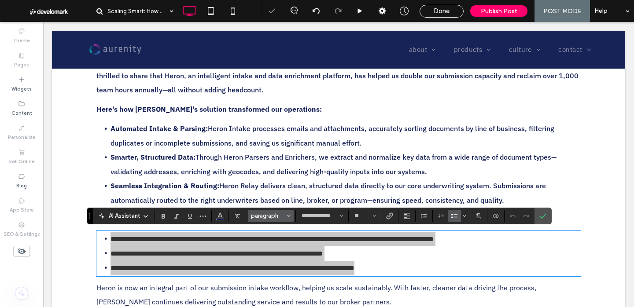
click at [269, 216] on span "paragraph" at bounding box center [268, 216] width 34 height 7
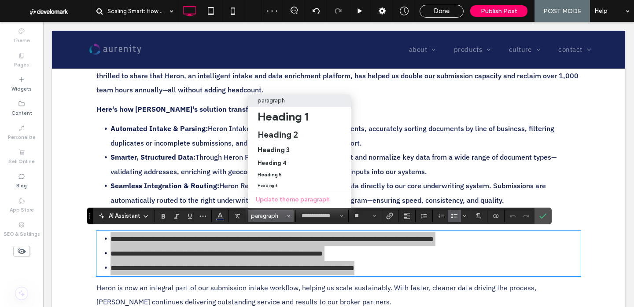
click at [291, 102] on div "paragraph" at bounding box center [299, 100] width 84 height 7
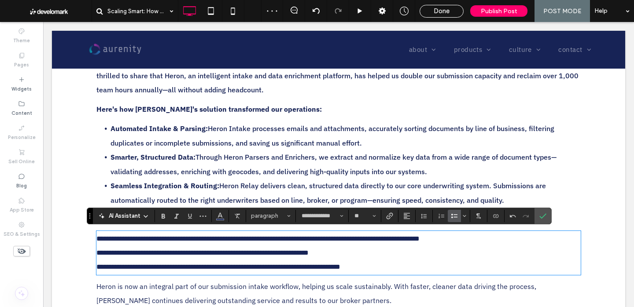
click at [453, 217] on use "Bulleted List" at bounding box center [454, 216] width 6 height 4
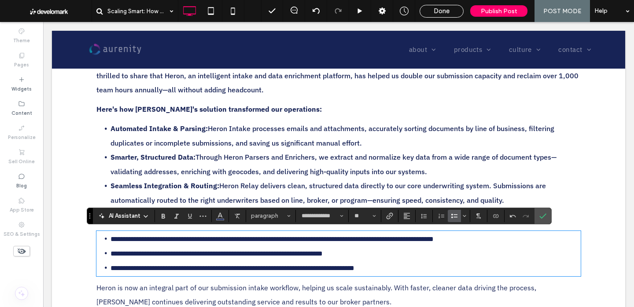
click at [248, 289] on span "Heron is now an integral part of our submission intake workflow, helping us sca…" at bounding box center [316, 294] width 440 height 23
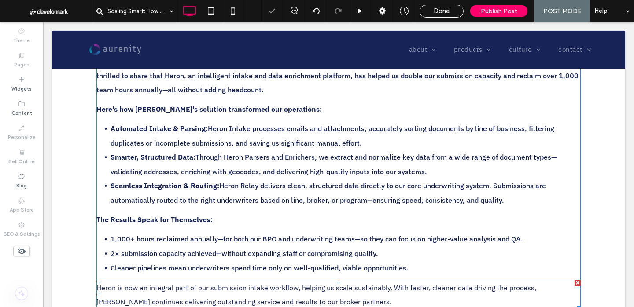
click at [248, 289] on span "Heron is now an integral part of our submission intake workflow, helping us sca…" at bounding box center [316, 294] width 440 height 23
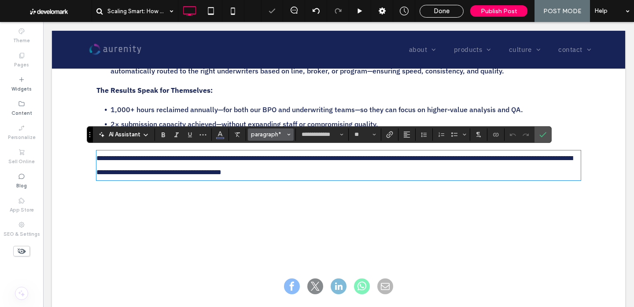
click at [274, 136] on span "paragraph*" at bounding box center [268, 134] width 34 height 7
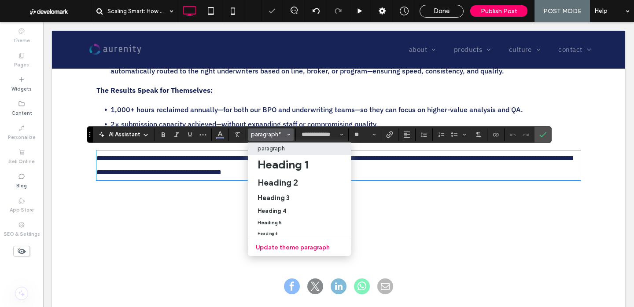
drag, startPoint x: 277, startPoint y: 148, endPoint x: 239, endPoint y: 124, distance: 44.3
click at [277, 148] on p "paragraph" at bounding box center [270, 148] width 27 height 7
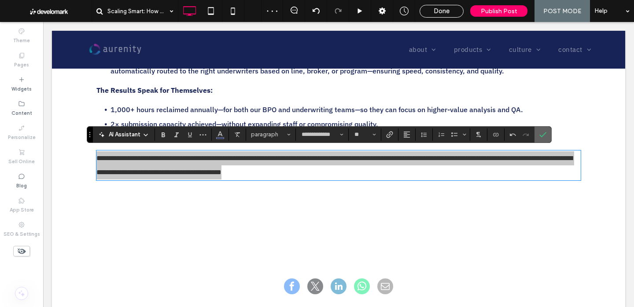
click at [539, 133] on icon "Confirm" at bounding box center [542, 134] width 7 height 7
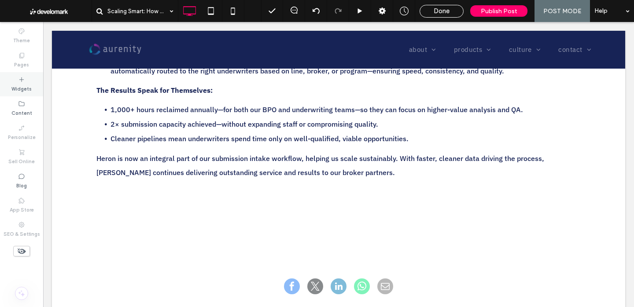
click at [18, 93] on div "Widgets" at bounding box center [21, 84] width 43 height 24
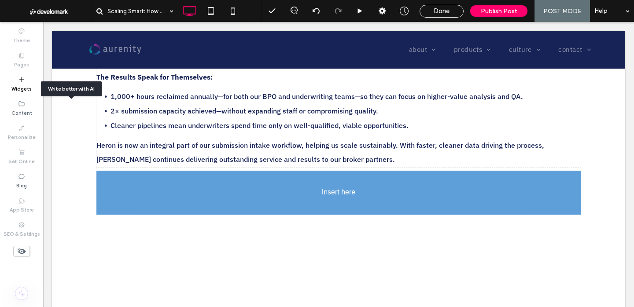
scroll to position [444, 0]
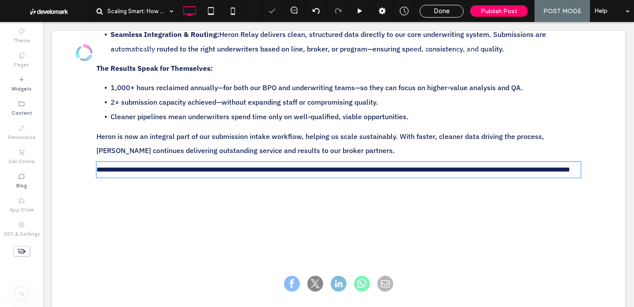
type input "**********"
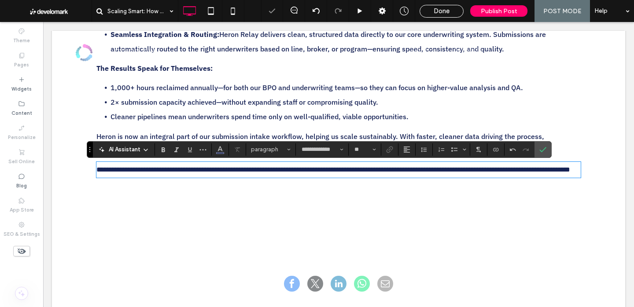
scroll to position [0, 0]
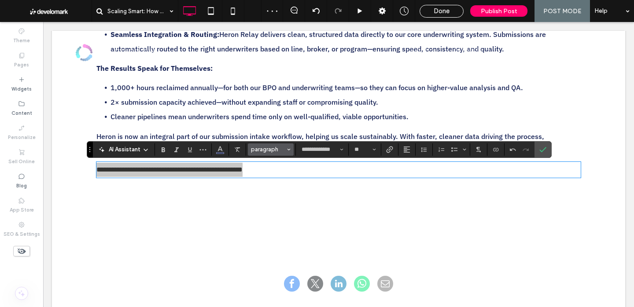
click at [272, 145] on button "paragraph" at bounding box center [271, 149] width 46 height 12
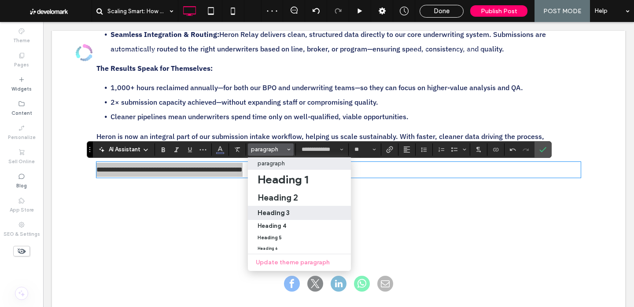
click at [312, 216] on div "Heading 3" at bounding box center [299, 213] width 84 height 8
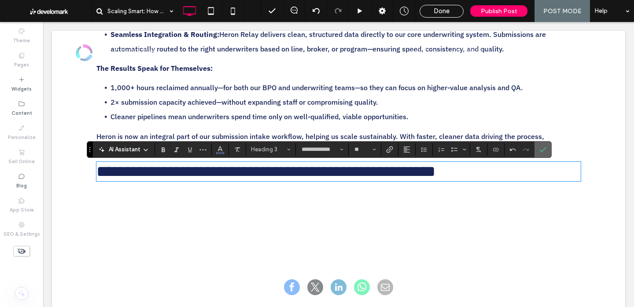
click at [548, 147] on div "**********" at bounding box center [319, 149] width 464 height 17
click at [547, 147] on label "Confirm" at bounding box center [542, 150] width 13 height 16
click at [272, 147] on span "Heading 3" at bounding box center [268, 149] width 34 height 7
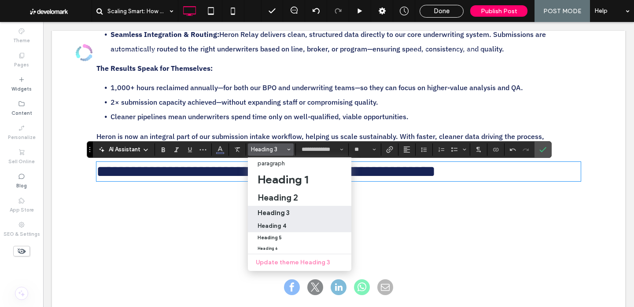
click at [280, 227] on h4 "Heading 4" at bounding box center [271, 226] width 29 height 7
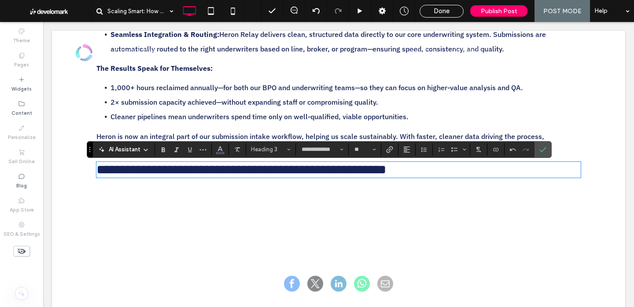
type input "**"
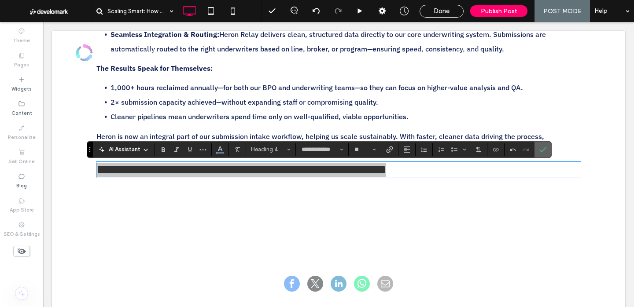
click at [544, 151] on icon "Confirm" at bounding box center [542, 149] width 7 height 7
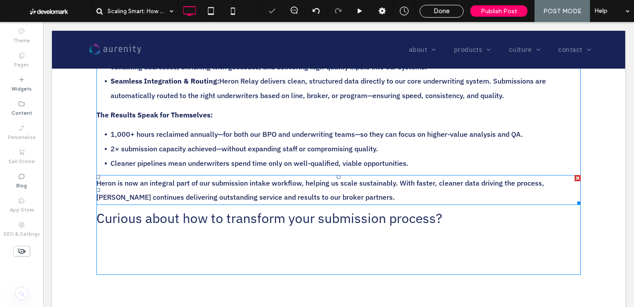
scroll to position [391, 0]
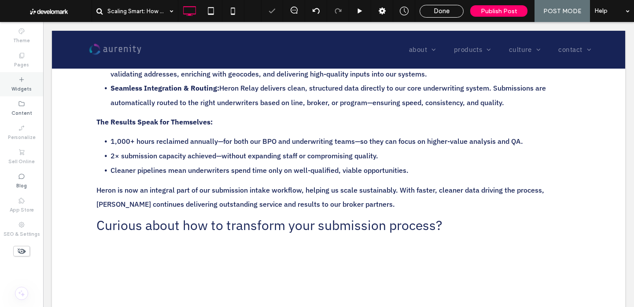
click at [24, 84] on label "Widgets" at bounding box center [21, 88] width 20 height 10
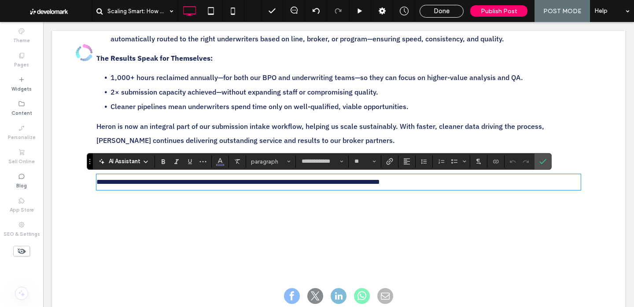
scroll to position [0, 0]
click at [548, 161] on label "Confirm" at bounding box center [542, 162] width 13 height 16
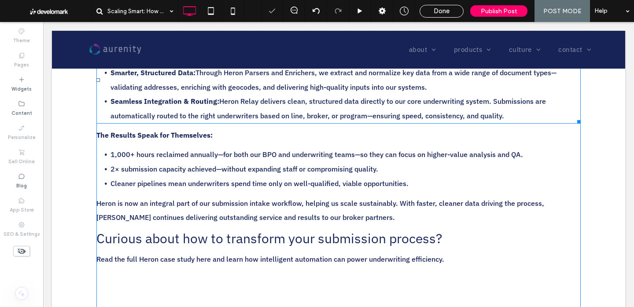
scroll to position [385, 0]
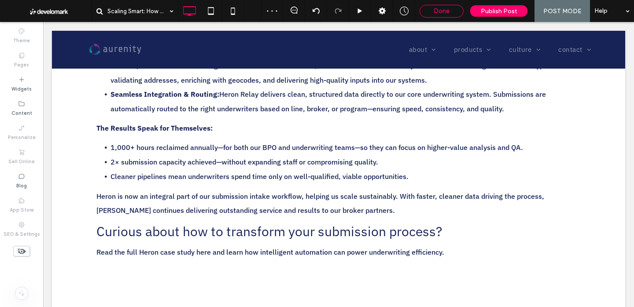
click at [448, 13] on span "Done" at bounding box center [441, 11] width 16 height 8
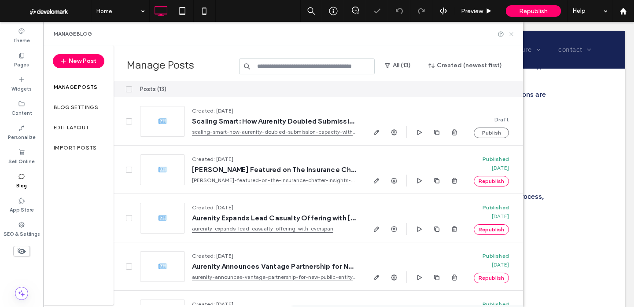
click at [508, 33] on icon at bounding box center [511, 34] width 7 height 7
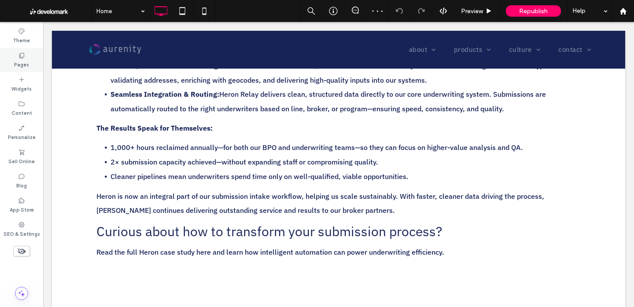
click at [14, 63] on div "Pages" at bounding box center [21, 60] width 43 height 24
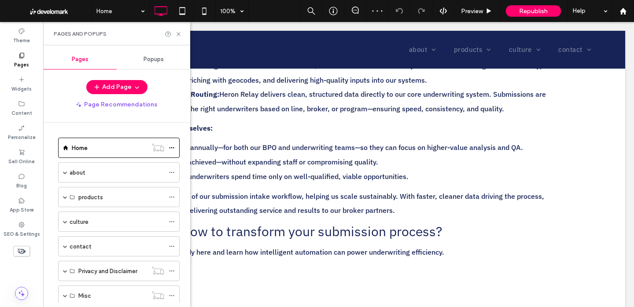
click at [93, 177] on div "about" at bounding box center [117, 172] width 95 height 9
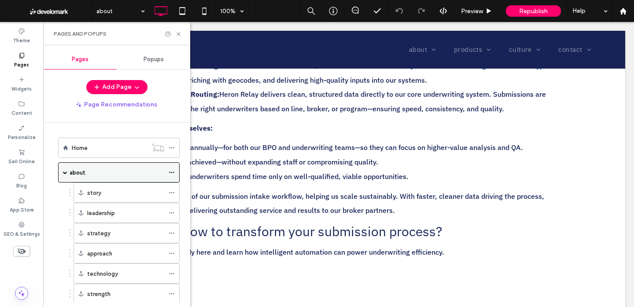
click at [63, 172] on span at bounding box center [65, 172] width 4 height 4
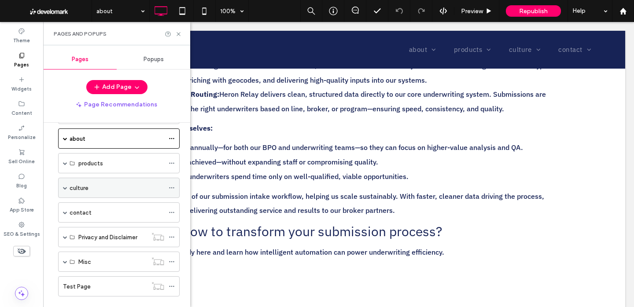
scroll to position [50, 0]
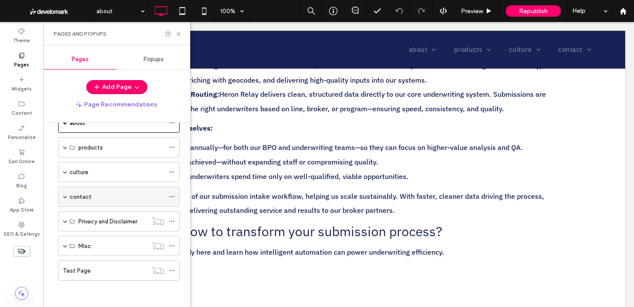
click at [77, 199] on label "contact" at bounding box center [81, 196] width 22 height 15
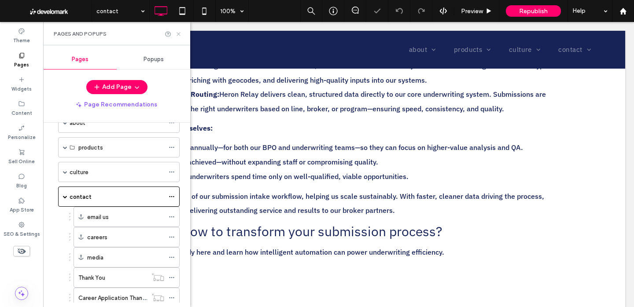
click at [179, 33] on icon at bounding box center [178, 34] width 7 height 7
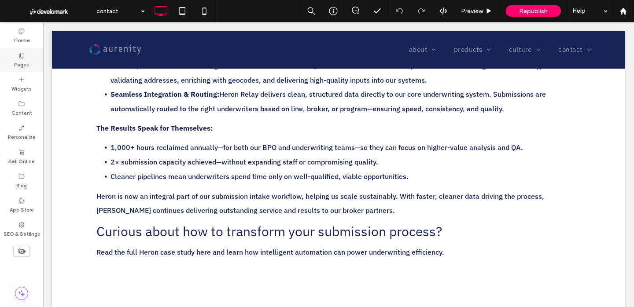
click at [21, 60] on label "Pages" at bounding box center [21, 64] width 15 height 10
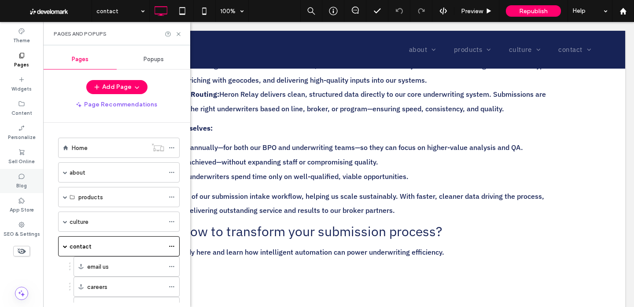
click at [22, 171] on div "Blog" at bounding box center [21, 181] width 43 height 24
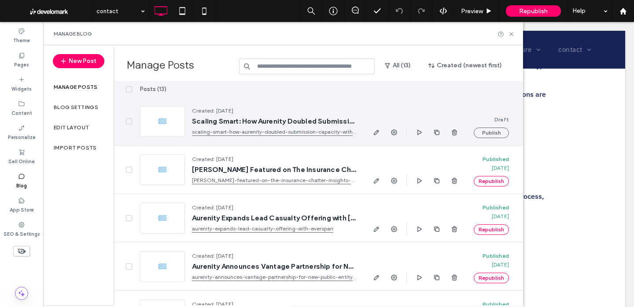
click at [234, 124] on span "Scaling Smart: How Aurenity Doubled Submission Capacity with Heron" at bounding box center [274, 121] width 165 height 9
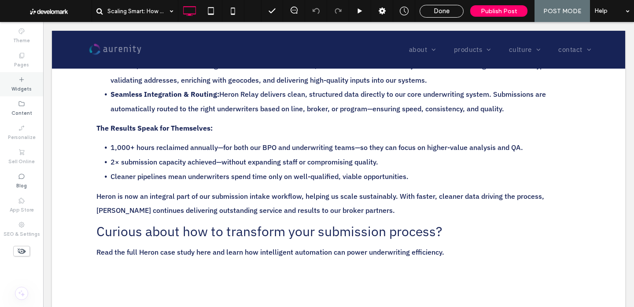
click at [10, 91] on div "Widgets" at bounding box center [21, 84] width 43 height 24
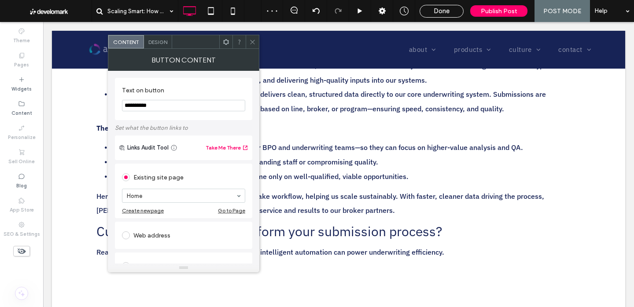
click at [190, 105] on input "**********" at bounding box center [183, 105] width 123 height 11
click at [176, 236] on div "Web address" at bounding box center [183, 235] width 123 height 14
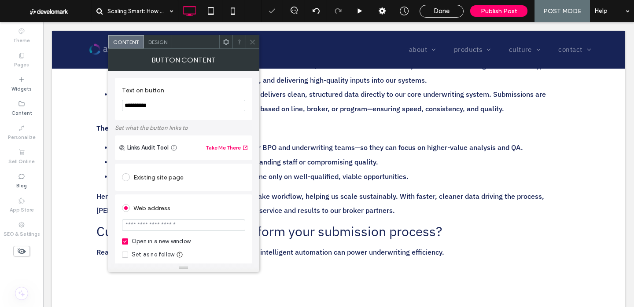
click at [184, 228] on input "url" at bounding box center [183, 225] width 123 height 11
paste input "**********"
type input "**********"
click at [255, 46] on span at bounding box center [252, 41] width 7 height 13
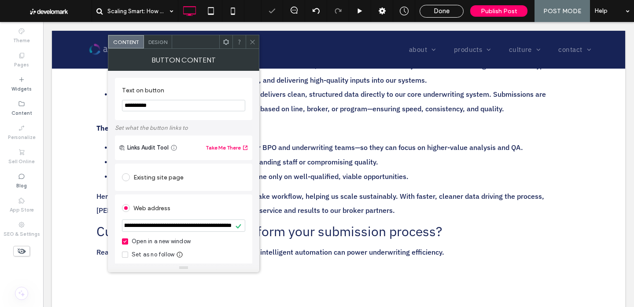
scroll to position [0, 0]
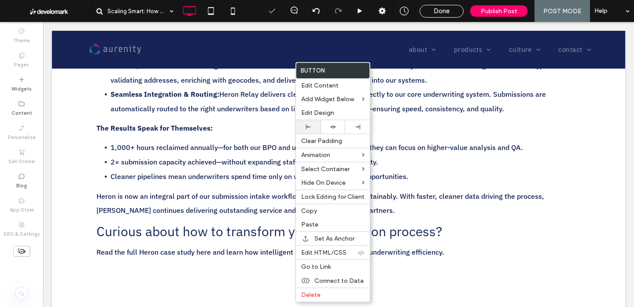
click at [311, 126] on div at bounding box center [308, 127] width 16 height 5
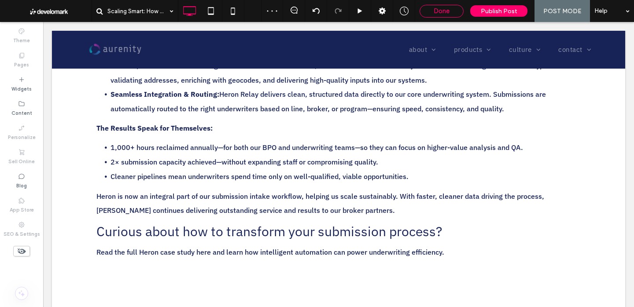
click at [440, 11] on span "Done" at bounding box center [441, 11] width 16 height 8
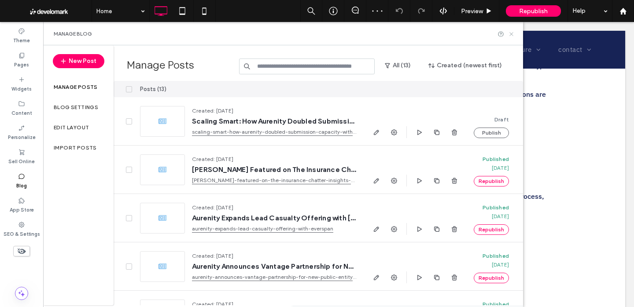
click at [511, 34] on use at bounding box center [511, 34] width 4 height 4
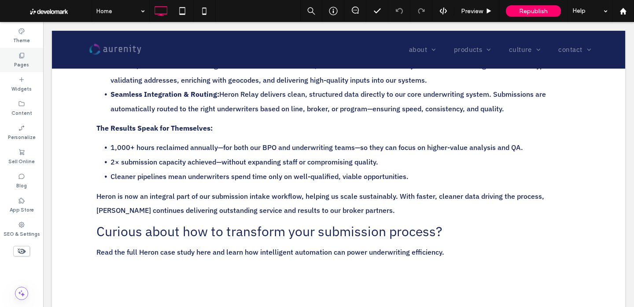
drag, startPoint x: 26, startPoint y: 56, endPoint x: 28, endPoint y: 49, distance: 7.0
click at [25, 56] on div "Pages" at bounding box center [21, 60] width 43 height 24
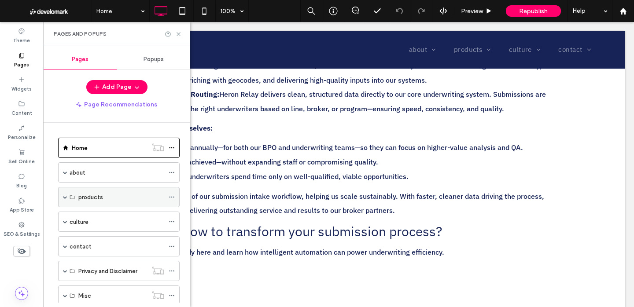
click at [65, 198] on span at bounding box center [65, 197] width 4 height 4
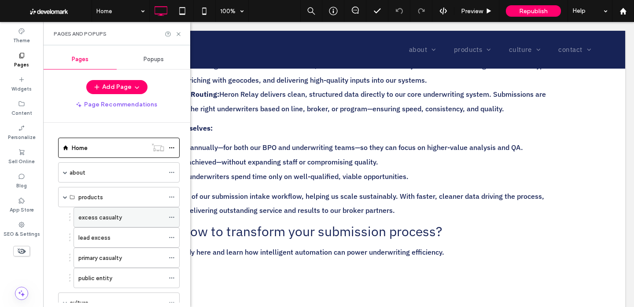
click at [102, 224] on div "excess casualty" at bounding box center [121, 217] width 86 height 19
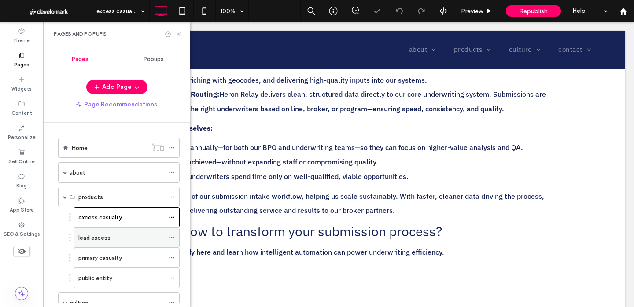
click at [115, 240] on div "lead excess" at bounding box center [121, 237] width 86 height 9
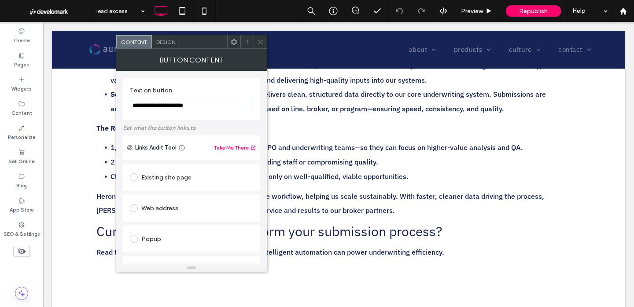
click at [260, 37] on span at bounding box center [260, 41] width 7 height 13
drag, startPoint x: 208, startPoint y: 107, endPoint x: 192, endPoint y: 107, distance: 15.9
click at [192, 107] on input "**********" at bounding box center [191, 105] width 123 height 11
click at [259, 42] on icon at bounding box center [260, 42] width 7 height 7
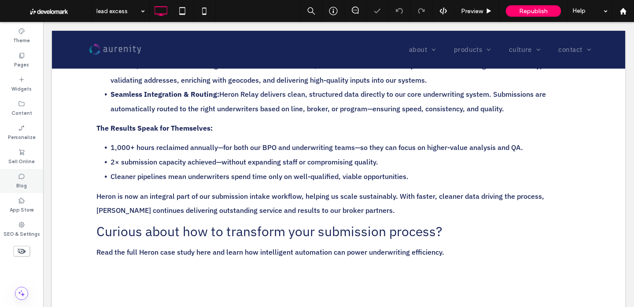
click at [11, 187] on div "Blog" at bounding box center [21, 181] width 43 height 24
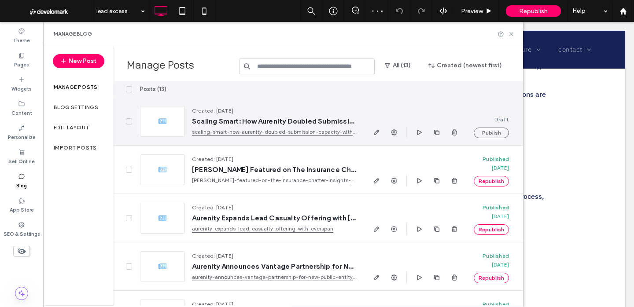
click at [300, 120] on span "Scaling Smart: How Aurenity Doubled Submission Capacity with Heron" at bounding box center [274, 121] width 165 height 9
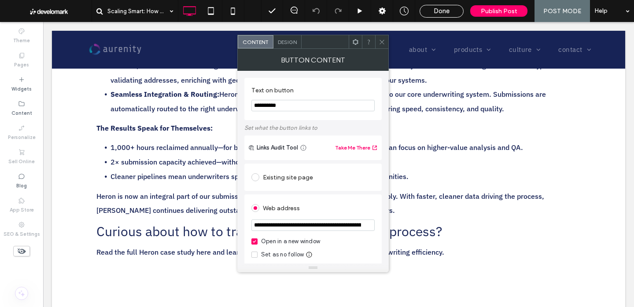
click at [288, 101] on input "**********" at bounding box center [312, 105] width 123 height 11
paste input "**"
type input "**********"
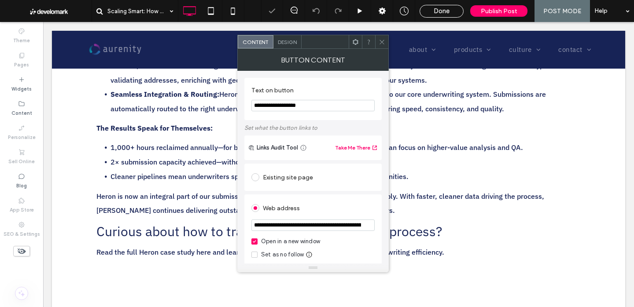
click at [382, 39] on icon at bounding box center [381, 42] width 7 height 7
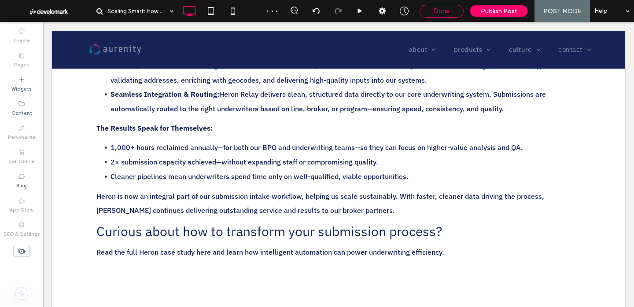
click at [437, 13] on span "Done" at bounding box center [441, 11] width 16 height 8
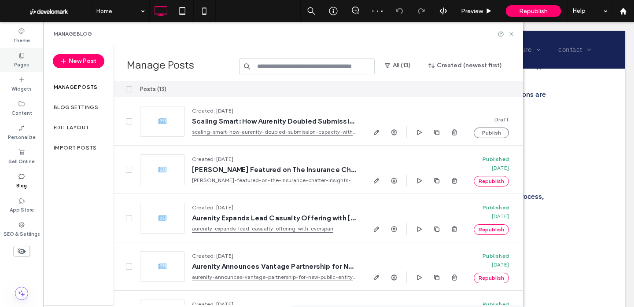
click at [24, 58] on icon at bounding box center [21, 55] width 7 height 7
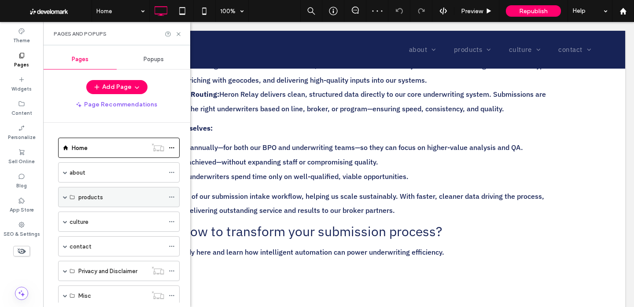
click at [64, 196] on span at bounding box center [65, 197] width 4 height 4
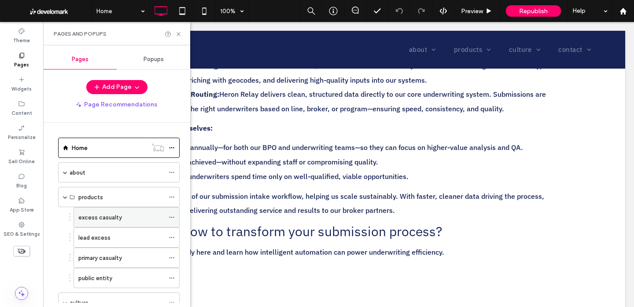
click at [84, 216] on label "excess casualty" at bounding box center [100, 217] width 44 height 15
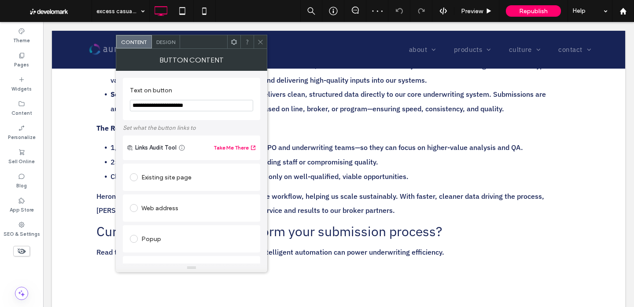
click at [157, 38] on div "Design" at bounding box center [166, 41] width 28 height 13
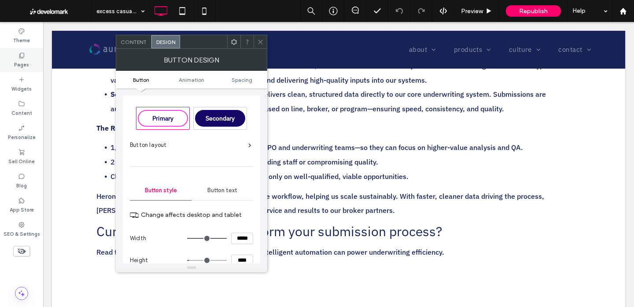
click at [32, 57] on div "Pages" at bounding box center [21, 60] width 43 height 24
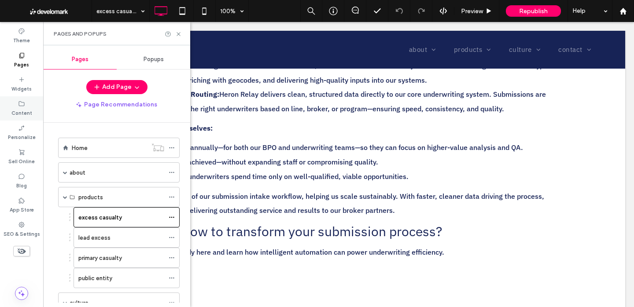
click at [19, 118] on div "Content" at bounding box center [21, 108] width 43 height 24
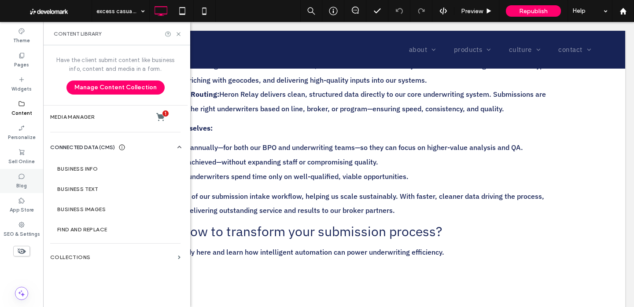
click at [19, 179] on icon at bounding box center [21, 176] width 7 height 7
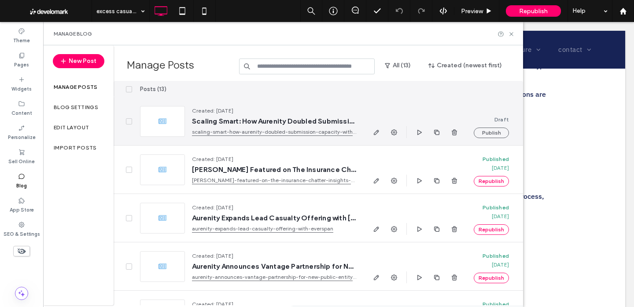
click at [204, 121] on span "Scaling Smart: How Aurenity Doubled Submission Capacity with Heron" at bounding box center [274, 121] width 165 height 9
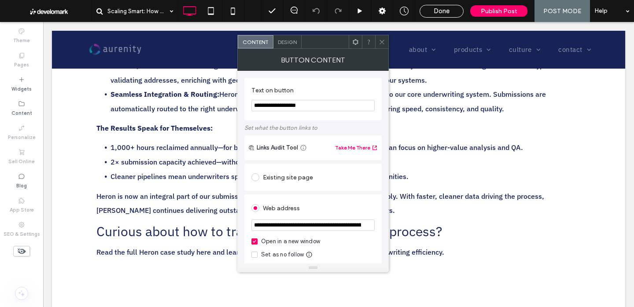
click at [297, 42] on div "Design" at bounding box center [287, 41] width 28 height 13
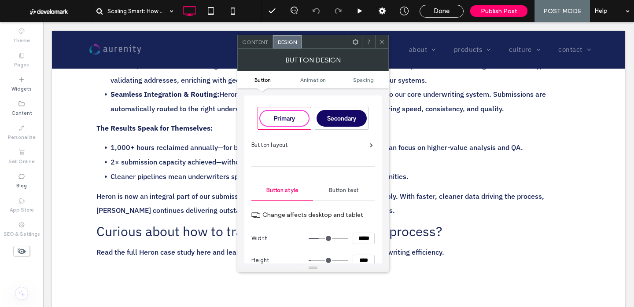
click at [362, 241] on input "*****" at bounding box center [364, 238] width 22 height 11
type input "*****"
type input "***"
click at [375, 40] on div at bounding box center [381, 41] width 13 height 13
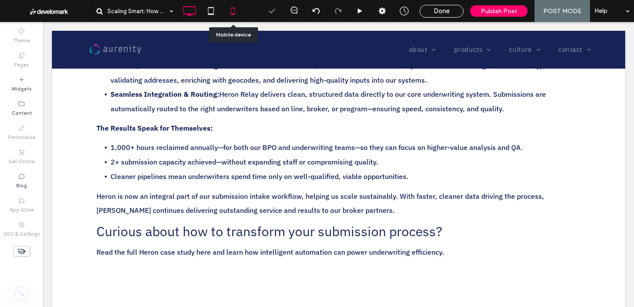
click at [234, 15] on icon at bounding box center [233, 11] width 18 height 18
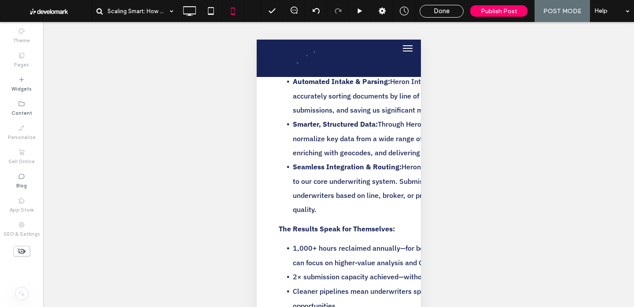
drag, startPoint x: 453, startPoint y: 16, endPoint x: 428, endPoint y: 18, distance: 25.2
click at [452, 16] on div "Done" at bounding box center [441, 11] width 44 height 13
click at [437, 13] on span "Done" at bounding box center [441, 11] width 16 height 8
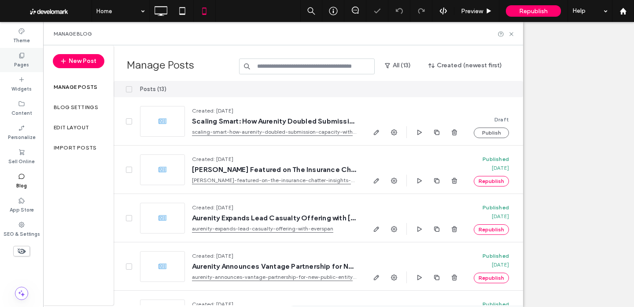
click at [18, 67] on label "Pages" at bounding box center [21, 64] width 15 height 10
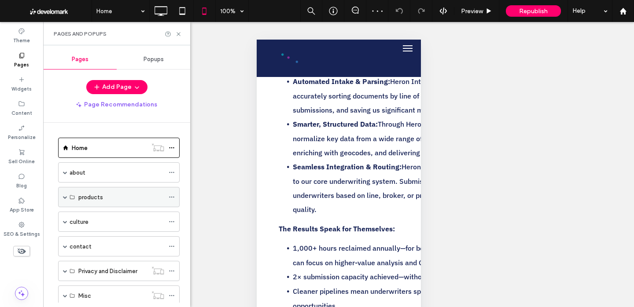
click at [64, 196] on span at bounding box center [65, 197] width 4 height 4
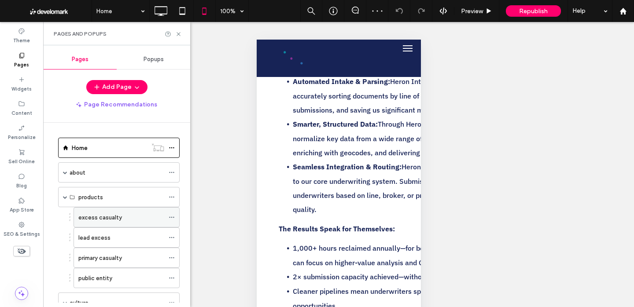
click at [83, 216] on label "excess casualty" at bounding box center [100, 217] width 44 height 15
drag, startPoint x: 179, startPoint y: 31, endPoint x: 239, endPoint y: 74, distance: 74.0
click at [180, 31] on icon at bounding box center [178, 34] width 7 height 7
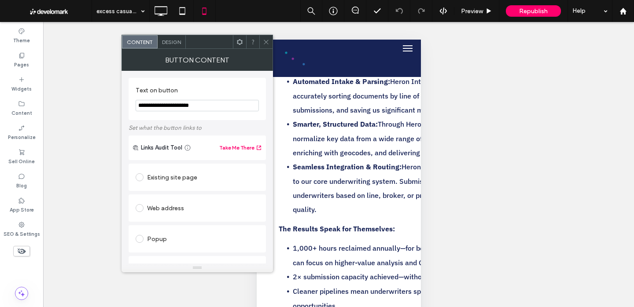
click at [172, 40] on span "Design" at bounding box center [171, 42] width 19 height 7
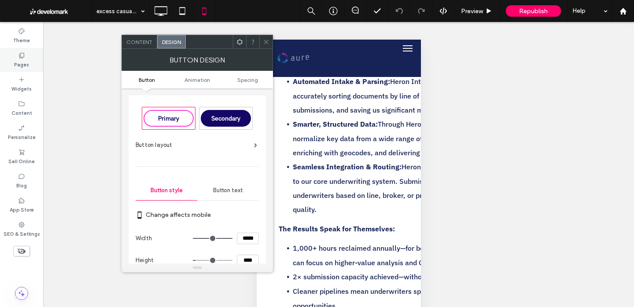
click at [18, 66] on label "Pages" at bounding box center [21, 64] width 15 height 10
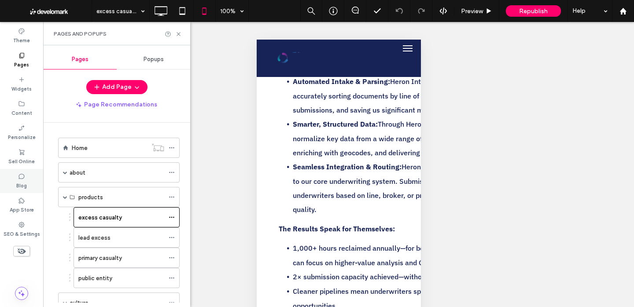
click at [25, 179] on icon at bounding box center [21, 176] width 7 height 7
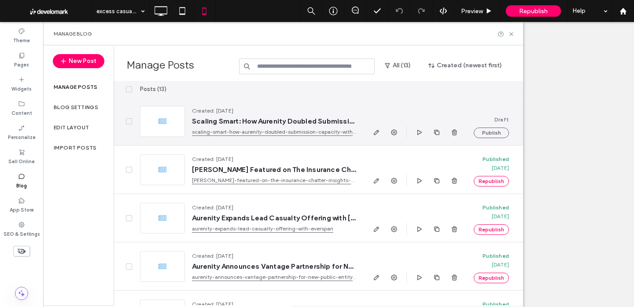
click at [228, 122] on span "Scaling Smart: How Aurenity Doubled Submission Capacity with Heron" at bounding box center [274, 121] width 165 height 9
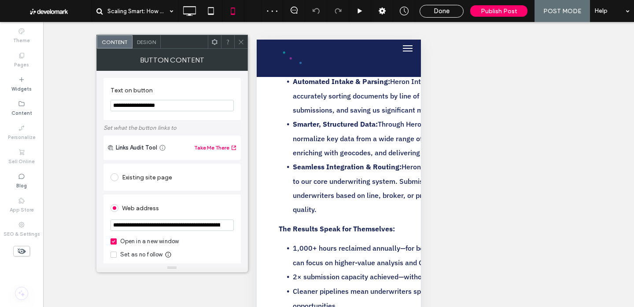
click at [152, 44] on span "Design" at bounding box center [146, 42] width 19 height 7
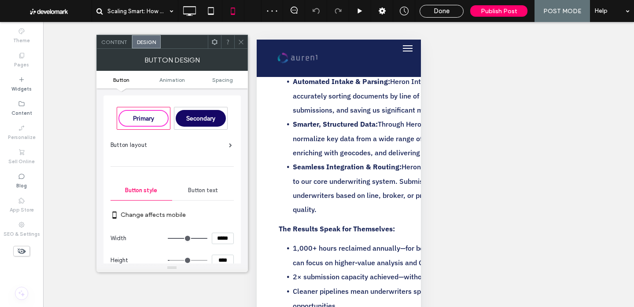
click at [230, 238] on input "*****" at bounding box center [223, 238] width 22 height 11
type input "***"
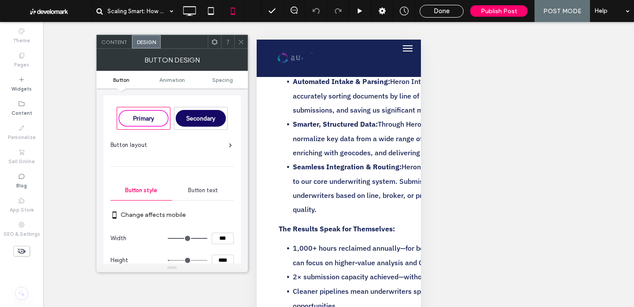
type input "*****"
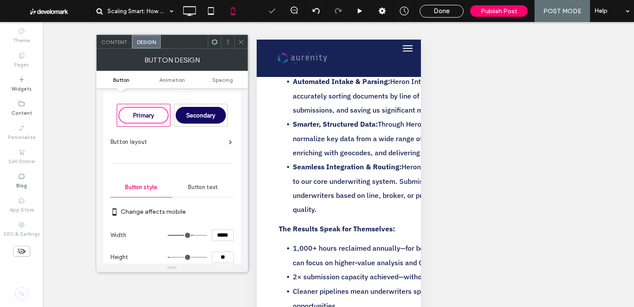
type input "****"
type input "**"
click at [244, 40] on icon at bounding box center [241, 42] width 7 height 7
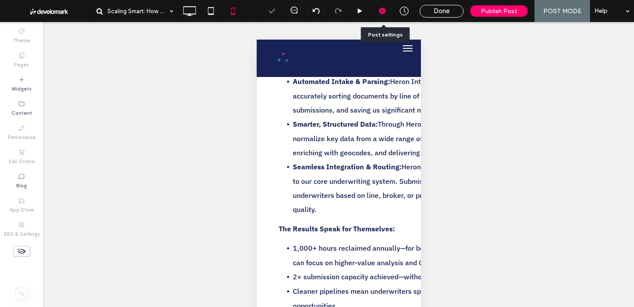
click at [391, 15] on div at bounding box center [382, 11] width 22 height 9
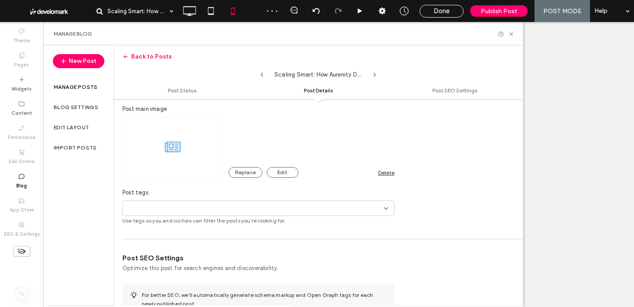
scroll to position [236, 0]
click at [342, 208] on div "+0 +0" at bounding box center [254, 207] width 257 height 15
click at [427, 222] on div "**********" at bounding box center [318, 105] width 409 height 236
click at [367, 220] on div "News" at bounding box center [261, 222] width 251 height 15
click at [382, 207] on div "News +0 News +0" at bounding box center [254, 207] width 257 height 15
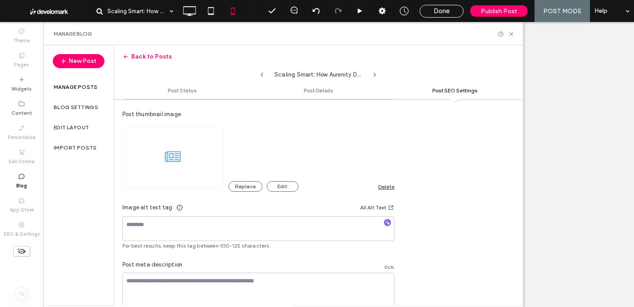
scroll to position [524, 0]
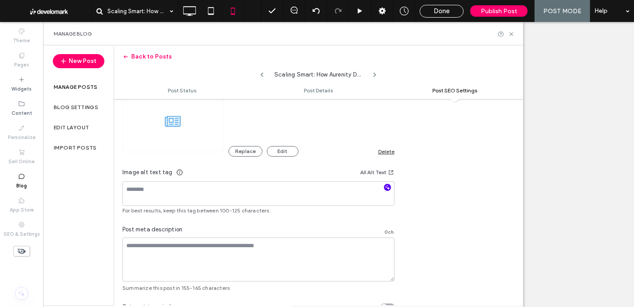
click at [388, 188] on use "button" at bounding box center [387, 187] width 5 height 5
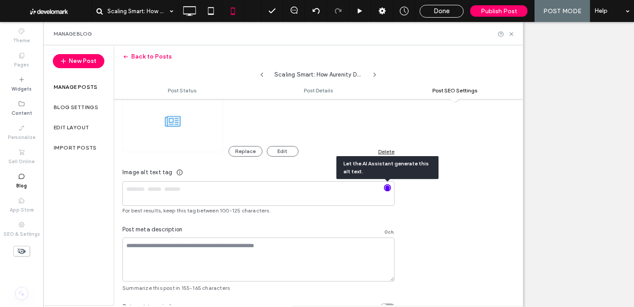
type textarea "**********"
click at [248, 252] on textarea at bounding box center [258, 260] width 272 height 44
paste textarea "**********"
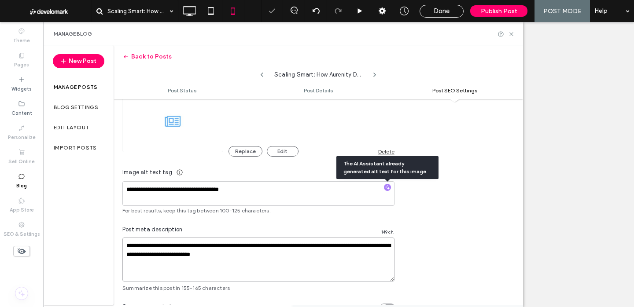
type textarea "**********"
click at [410, 228] on div "**********" at bounding box center [318, 128] width 409 height 328
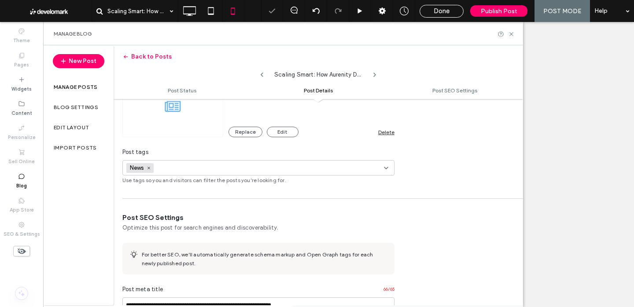
scroll to position [195, 0]
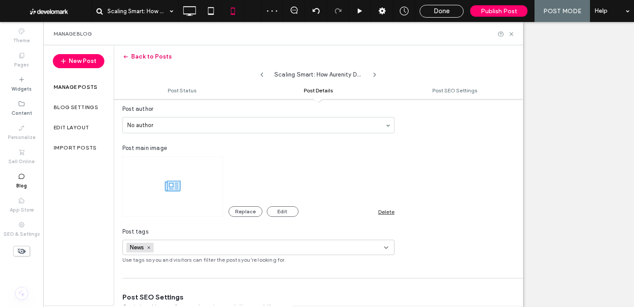
click at [139, 59] on button "Back to Posts" at bounding box center [146, 57] width 49 height 14
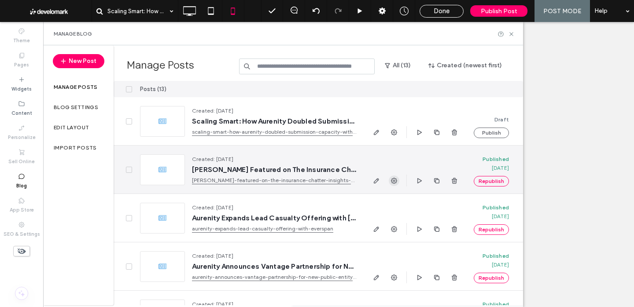
click at [395, 180] on icon "button" at bounding box center [393, 180] width 7 height 7
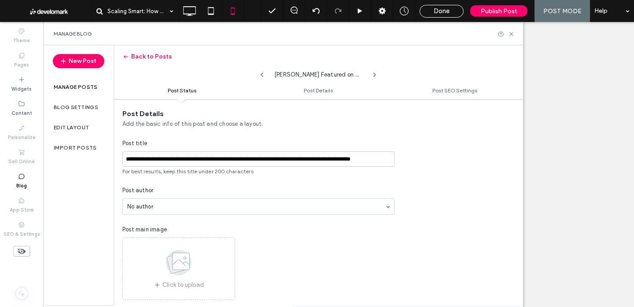
scroll to position [0, 0]
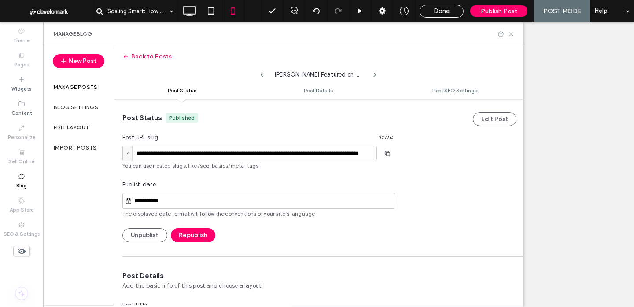
click at [141, 56] on button "Back to Posts" at bounding box center [146, 57] width 49 height 14
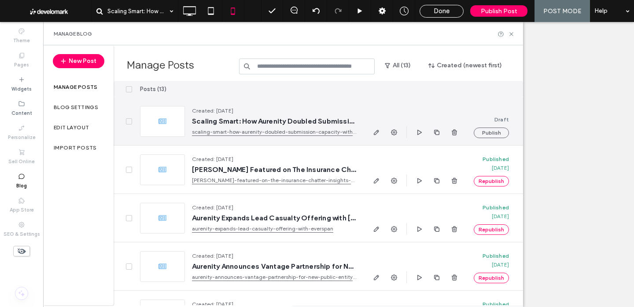
click at [207, 122] on span "Scaling Smart: How Aurenity Doubled Submission Capacity with Heron" at bounding box center [274, 121] width 165 height 9
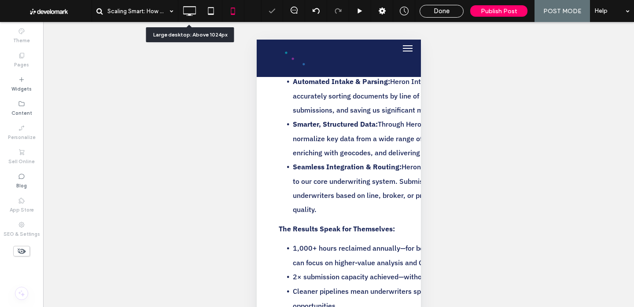
drag, startPoint x: 182, startPoint y: 9, endPoint x: 235, endPoint y: 42, distance: 61.9
click at [183, 10] on icon at bounding box center [189, 11] width 18 height 18
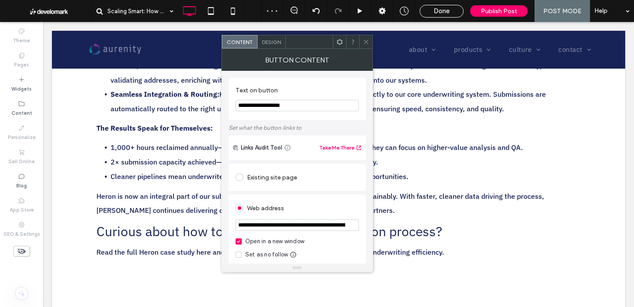
click at [276, 106] on input "**********" at bounding box center [296, 105] width 123 height 11
type input "**********"
click at [360, 41] on div at bounding box center [365, 41] width 13 height 13
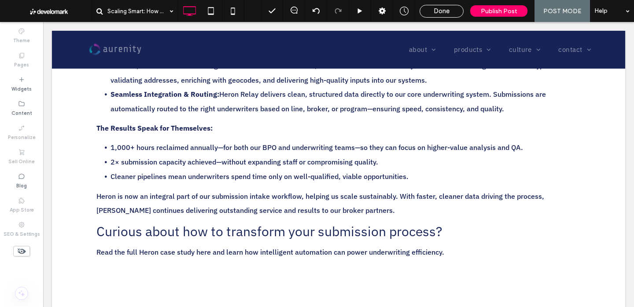
drag, startPoint x: 459, startPoint y: 13, endPoint x: 380, endPoint y: 87, distance: 108.1
click at [459, 13] on div "Done" at bounding box center [441, 11] width 43 height 8
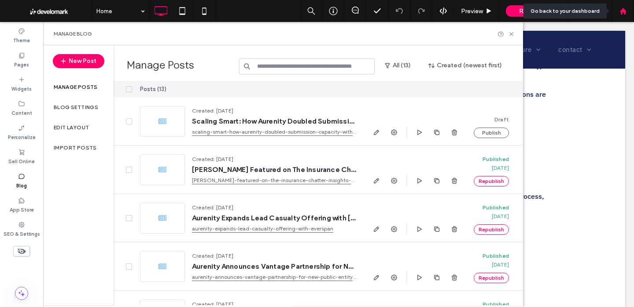
click at [627, 10] on div at bounding box center [622, 10] width 21 height 7
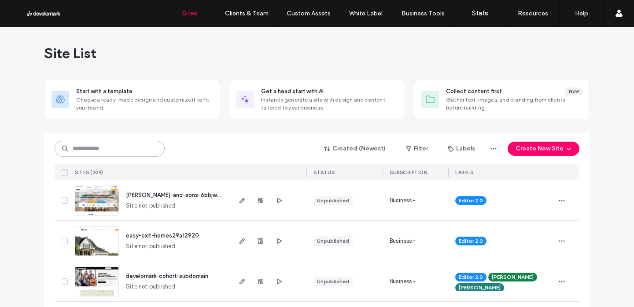
click at [118, 143] on input at bounding box center [110, 149] width 110 height 16
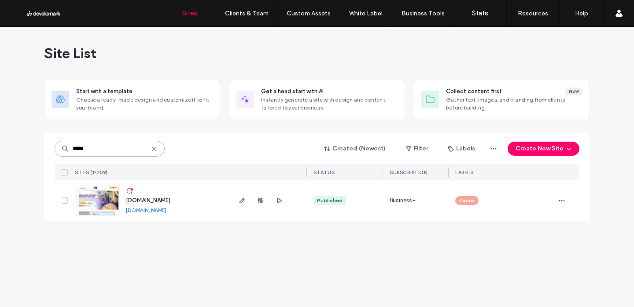
type input "*****"
click at [170, 201] on span "www.countjunkula.com" at bounding box center [148, 200] width 44 height 7
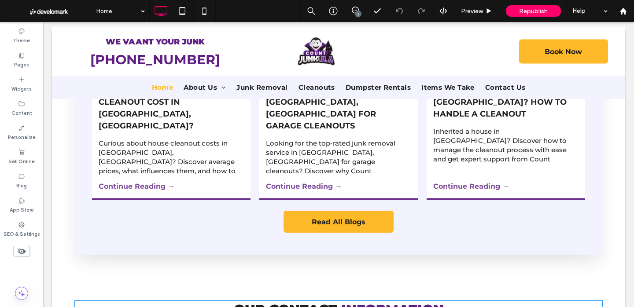
scroll to position [3303, 0]
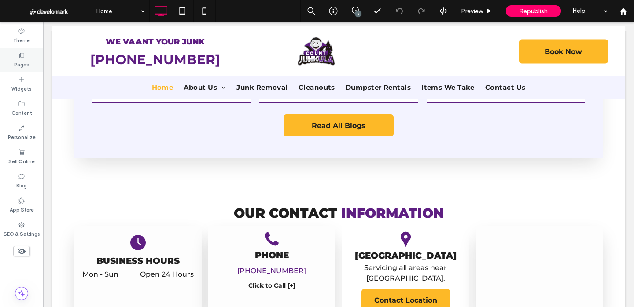
click at [22, 65] on label "Pages" at bounding box center [21, 64] width 15 height 10
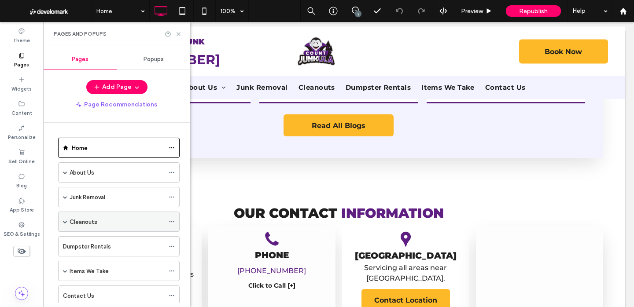
click at [63, 222] on span at bounding box center [65, 222] width 4 height 4
click at [64, 221] on span at bounding box center [65, 222] width 4 height 4
click at [65, 195] on span at bounding box center [65, 197] width 4 height 4
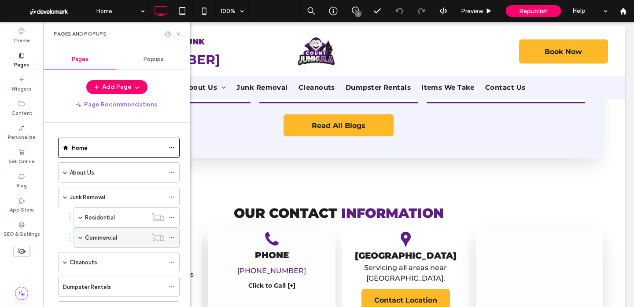
click at [110, 239] on label "Commercial" at bounding box center [101, 237] width 32 height 15
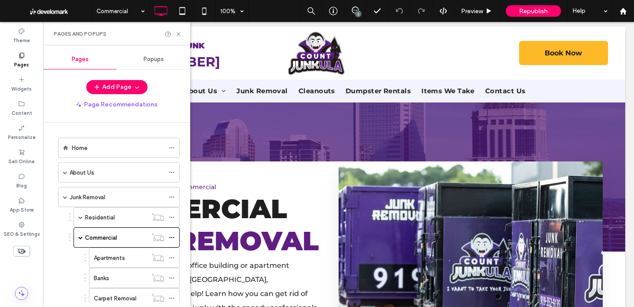
scroll to position [0, 0]
click at [180, 34] on icon at bounding box center [178, 34] width 7 height 7
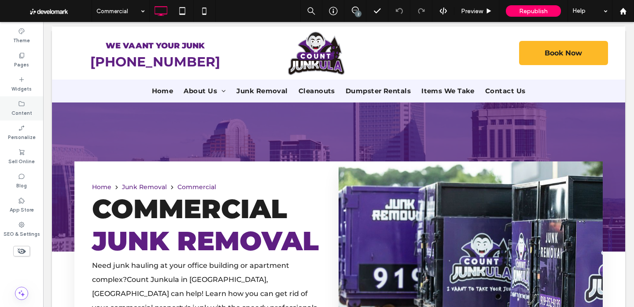
click at [23, 97] on div "Content" at bounding box center [21, 108] width 43 height 24
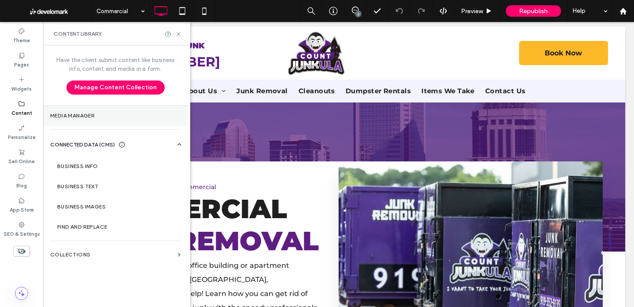
click at [70, 117] on label "Media Manager" at bounding box center [115, 116] width 130 height 6
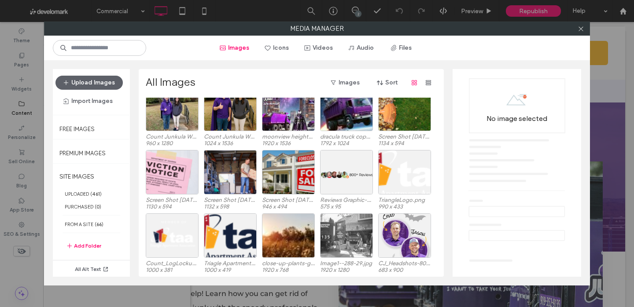
scroll to position [1368, 0]
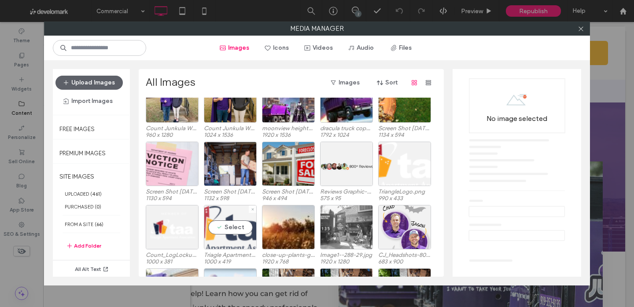
click at [214, 230] on div "Select" at bounding box center [230, 227] width 53 height 44
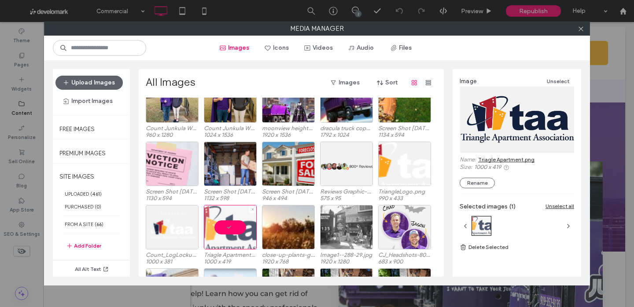
click at [214, 230] on div at bounding box center [230, 227] width 53 height 44
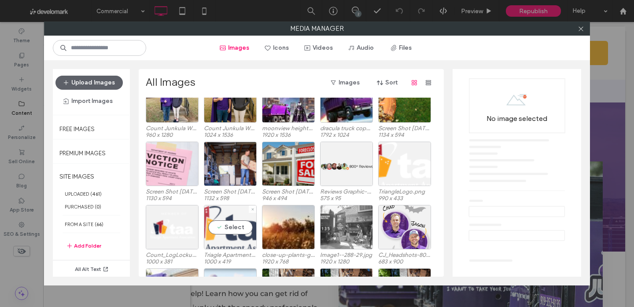
click at [214, 230] on div "Select" at bounding box center [230, 227] width 53 height 44
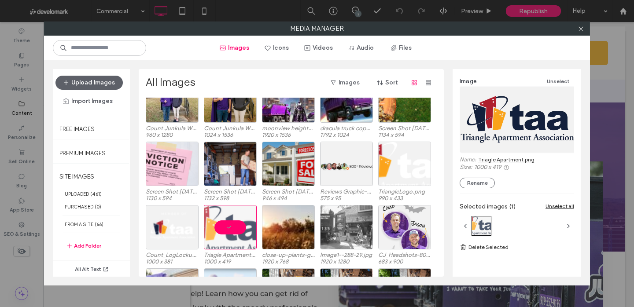
click at [486, 160] on link "Triagle Apartment.png" at bounding box center [506, 159] width 56 height 7
click at [411, 167] on div "Select" at bounding box center [404, 164] width 53 height 44
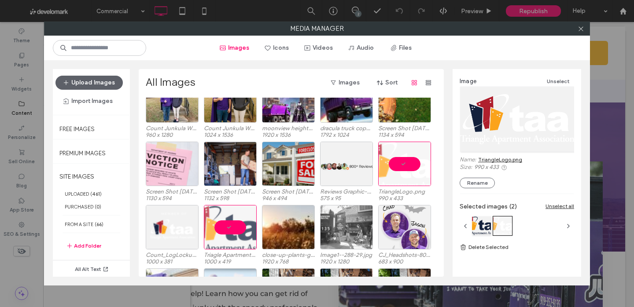
click at [513, 160] on link "TriangleLogo.png" at bounding box center [500, 159] width 44 height 7
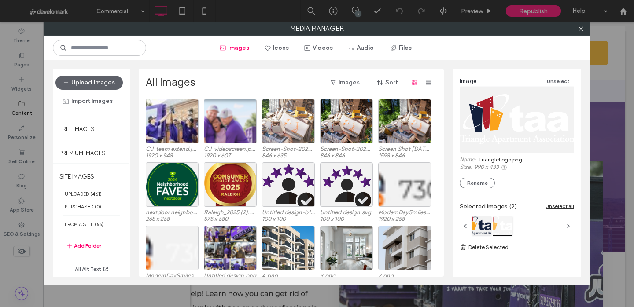
scroll to position [1621, 0]
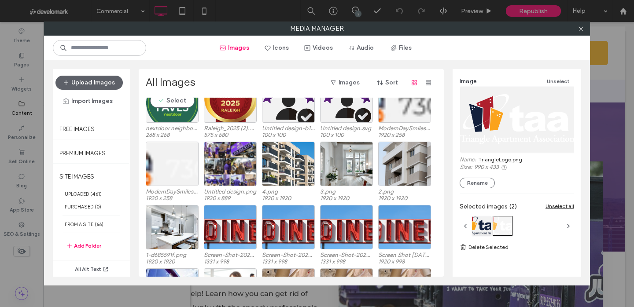
click at [177, 114] on div "Select" at bounding box center [172, 100] width 53 height 44
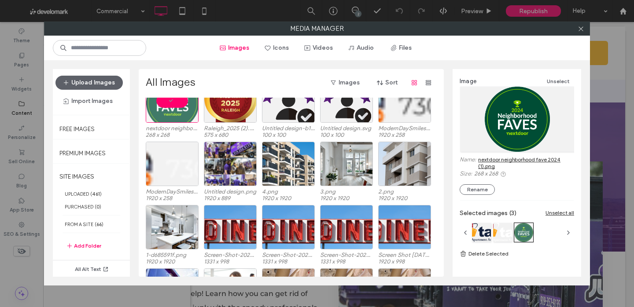
click at [533, 159] on link "nextdoor neighborhood fave 2024 (1).png" at bounding box center [526, 162] width 96 height 13
click at [238, 107] on div "Select" at bounding box center [230, 100] width 53 height 44
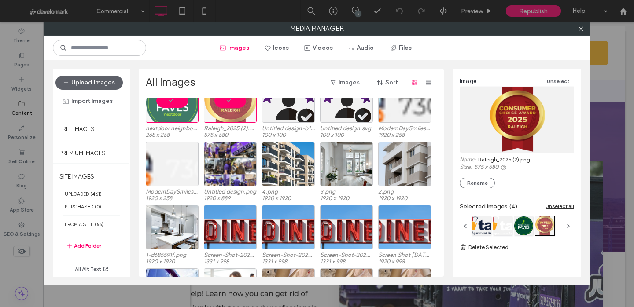
click at [513, 161] on link "Raleigh_2025 (2).png" at bounding box center [504, 159] width 52 height 7
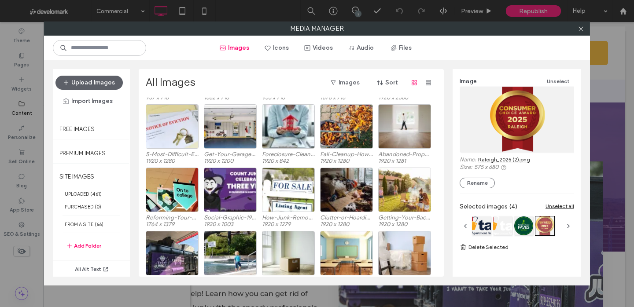
scroll to position [4565, 0]
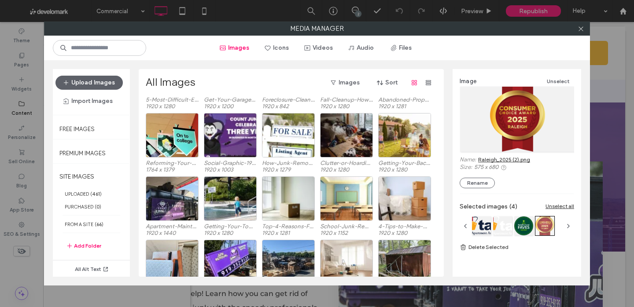
click at [524, 225] on div at bounding box center [523, 226] width 19 height 19
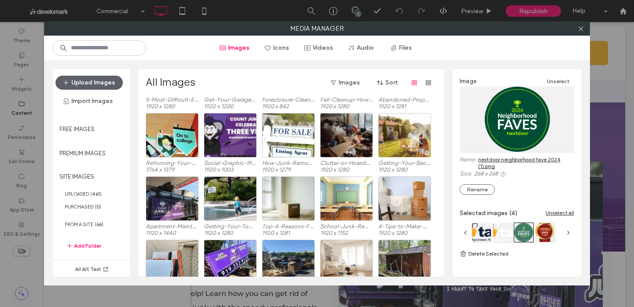
click at [507, 159] on link "nextdoor neighborhood fave 2024 (1).png" at bounding box center [526, 162] width 96 height 13
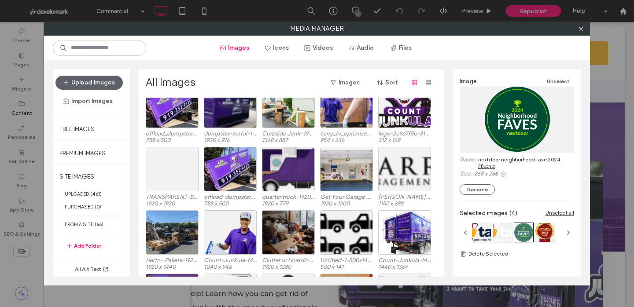
scroll to position [6816, 0]
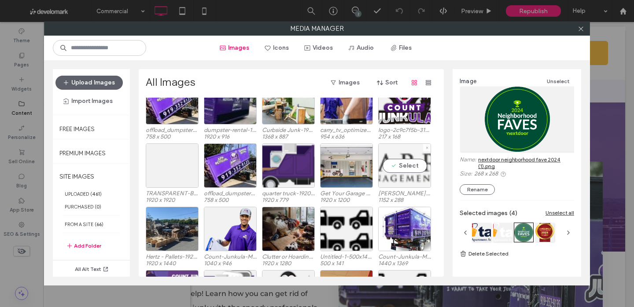
click at [411, 169] on div "Select" at bounding box center [404, 165] width 53 height 44
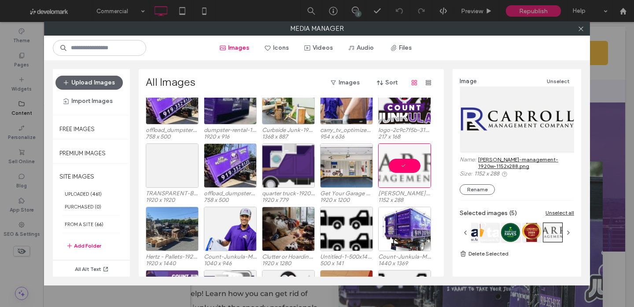
click at [567, 213] on div "Unselect all" at bounding box center [559, 212] width 29 height 7
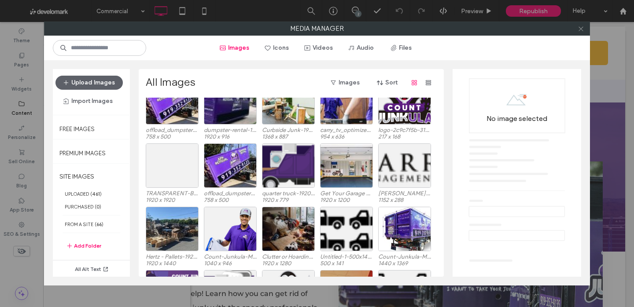
click at [580, 31] on icon at bounding box center [580, 29] width 7 height 7
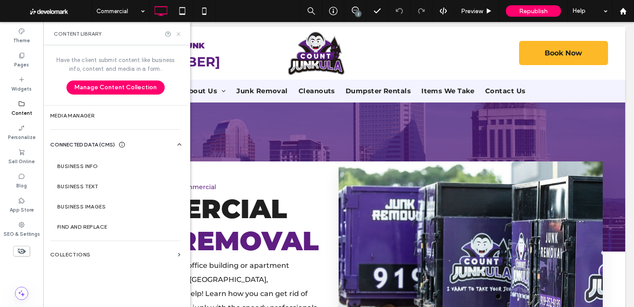
drag, startPoint x: 180, startPoint y: 36, endPoint x: 137, endPoint y: 14, distance: 48.4
click at [180, 36] on icon at bounding box center [178, 34] width 7 height 7
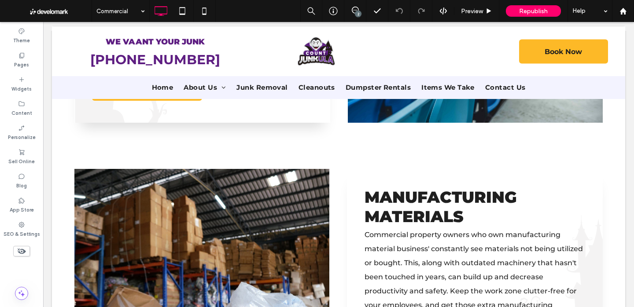
scroll to position [1076, 0]
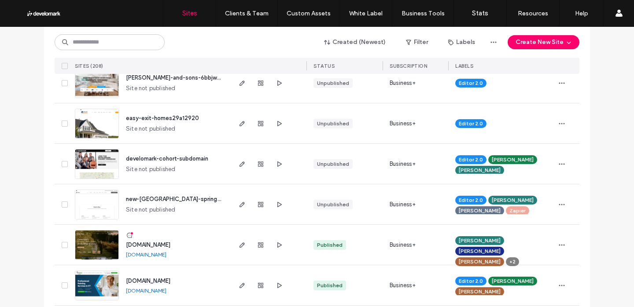
scroll to position [17, 0]
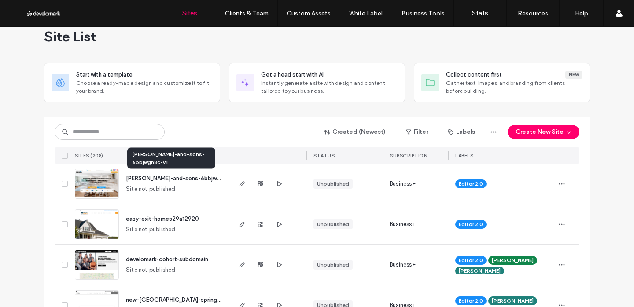
click at [172, 179] on span "[PERSON_NAME]-and-sons-6bbjwgn8c-v1" at bounding box center [182, 178] width 112 height 7
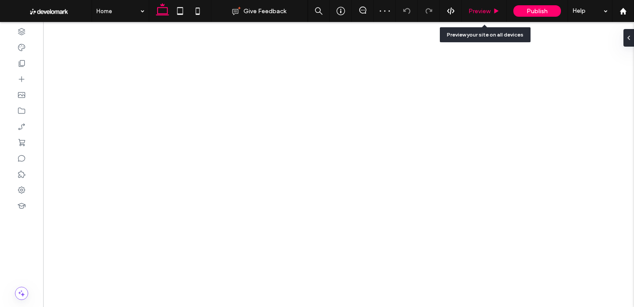
click at [487, 13] on span "Preview" at bounding box center [479, 10] width 22 height 7
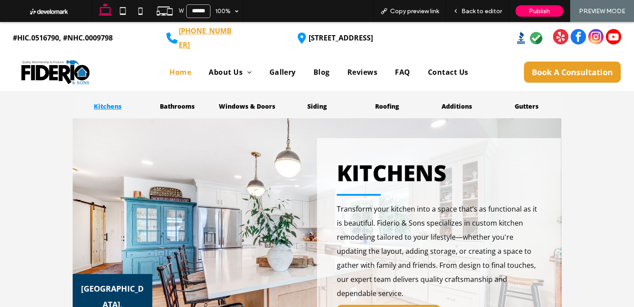
scroll to position [996, 0]
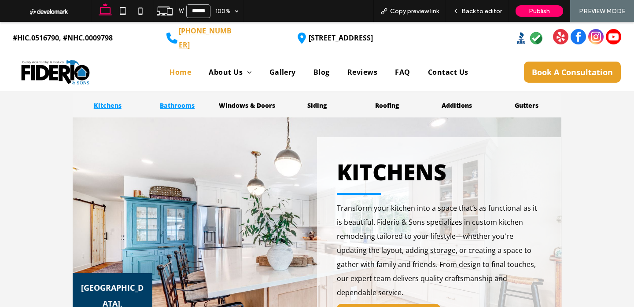
click at [187, 110] on h4 "Bathrooms" at bounding box center [177, 105] width 59 height 8
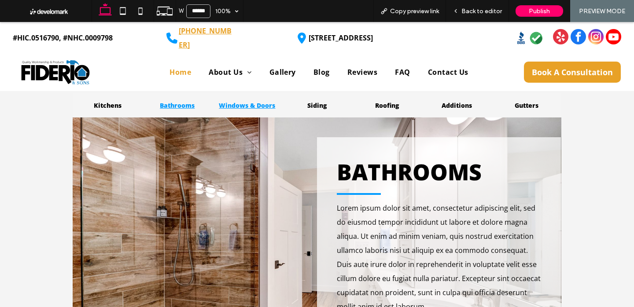
click at [228, 110] on h4 "Windows & Doors" at bounding box center [246, 105] width 59 height 8
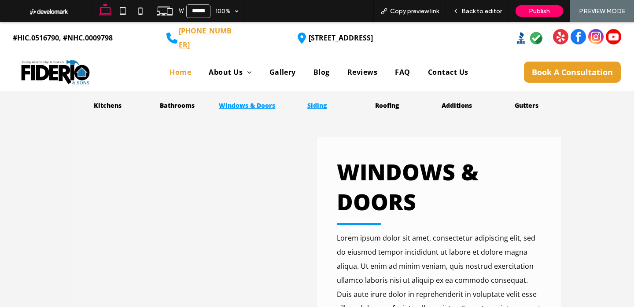
click at [308, 110] on h4 "Siding" at bounding box center [316, 105] width 59 height 8
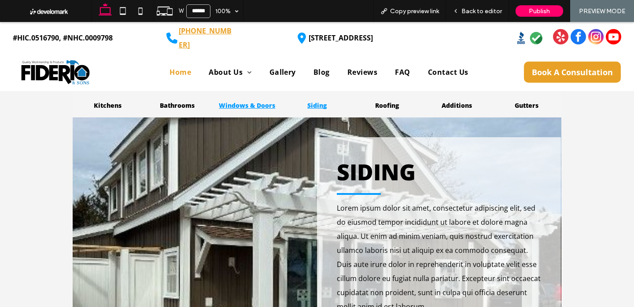
click at [254, 110] on h4 "Windows & Doors" at bounding box center [246, 105] width 59 height 8
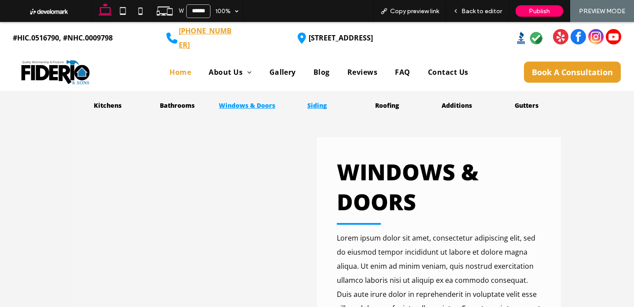
drag, startPoint x: 316, startPoint y: 136, endPoint x: 329, endPoint y: 136, distance: 13.2
click at [316, 110] on h4 "Siding" at bounding box center [316, 105] width 59 height 8
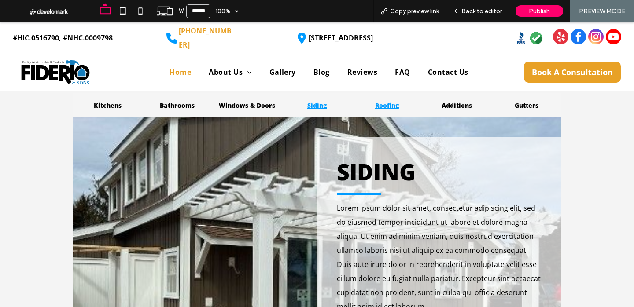
click at [372, 110] on h4 "Roofing" at bounding box center [386, 105] width 59 height 8
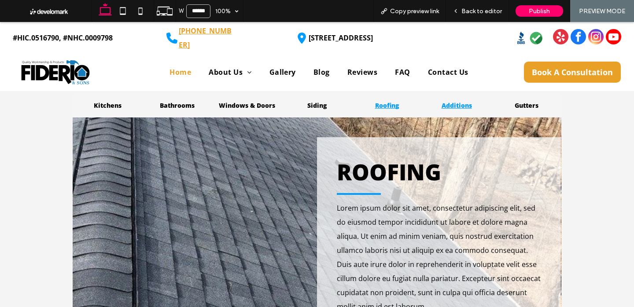
click at [438, 110] on h4 "Additions" at bounding box center [456, 105] width 59 height 8
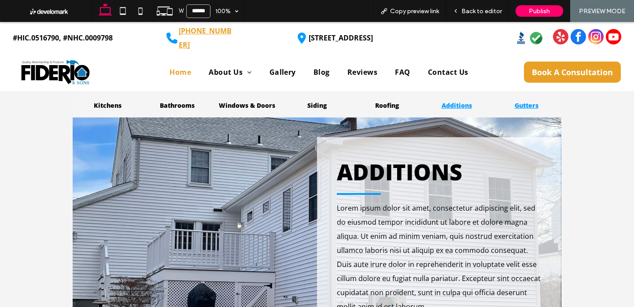
click at [502, 110] on h4 "Gutters" at bounding box center [525, 105] width 59 height 8
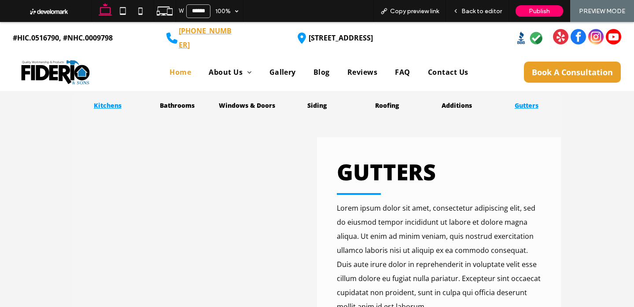
click at [112, 118] on div "Kitchens" at bounding box center [108, 105] width 70 height 25
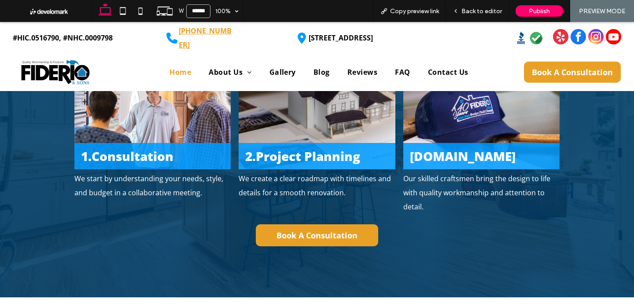
scroll to position [2677, 0]
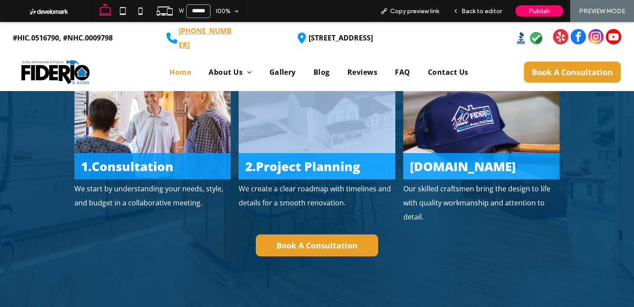
drag, startPoint x: 292, startPoint y: 187, endPoint x: 364, endPoint y: 180, distance: 72.6
click at [389, 148] on div "2.Project Planning We create a clear roadmap with timelines and details for a s…" at bounding box center [317, 141] width 156 height 137
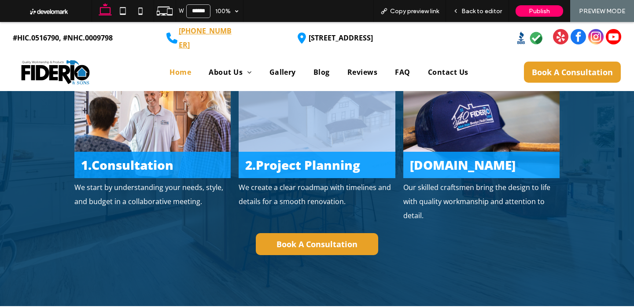
drag, startPoint x: 360, startPoint y: 185, endPoint x: 358, endPoint y: 122, distance: 63.0
click at [358, 122] on div "2.Project Planning We create a clear roadmap with timelines and details for a s…" at bounding box center [317, 139] width 156 height 137
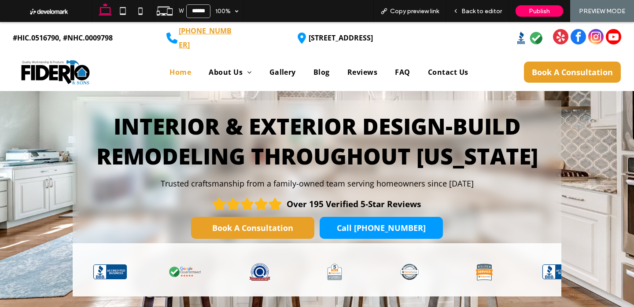
scroll to position [33, 0]
